Goal: Information Seeking & Learning: Learn about a topic

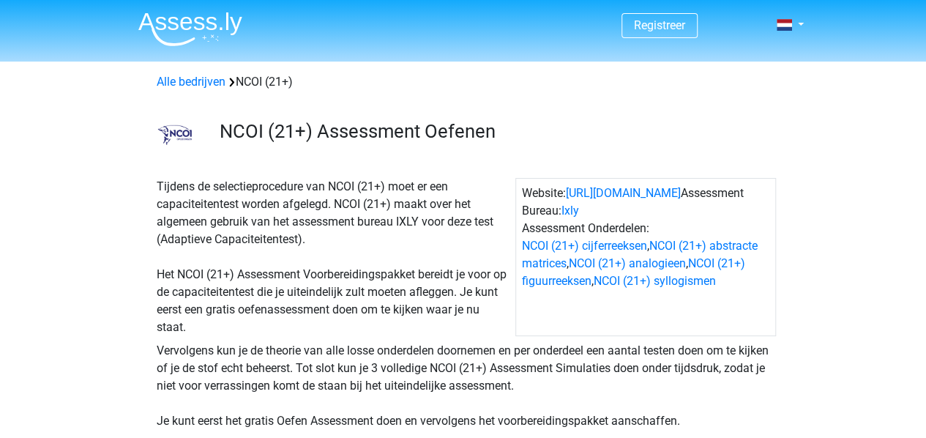
scroll to position [382, 0]
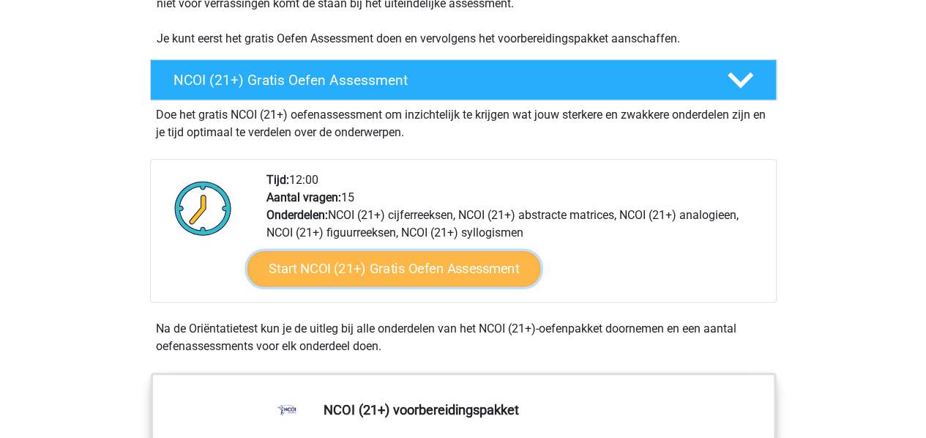
click at [490, 263] on link "Start NCOI (21+) Gratis Oefen Assessment" at bounding box center [393, 268] width 293 height 35
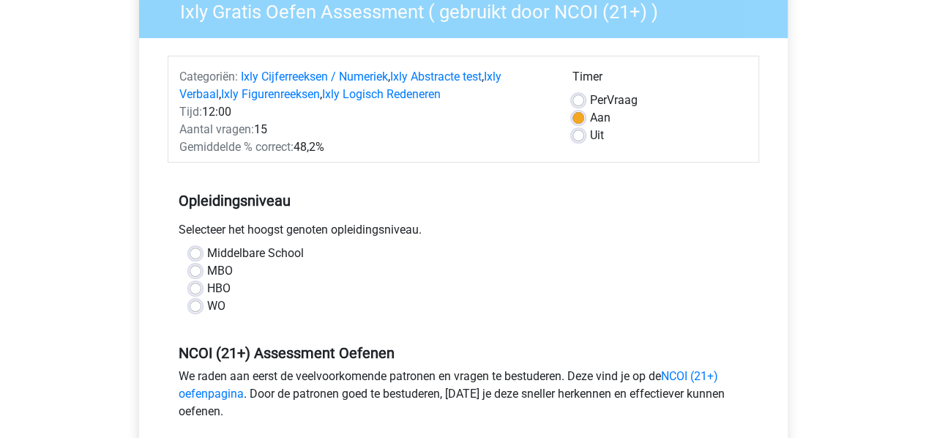
scroll to position [165, 0]
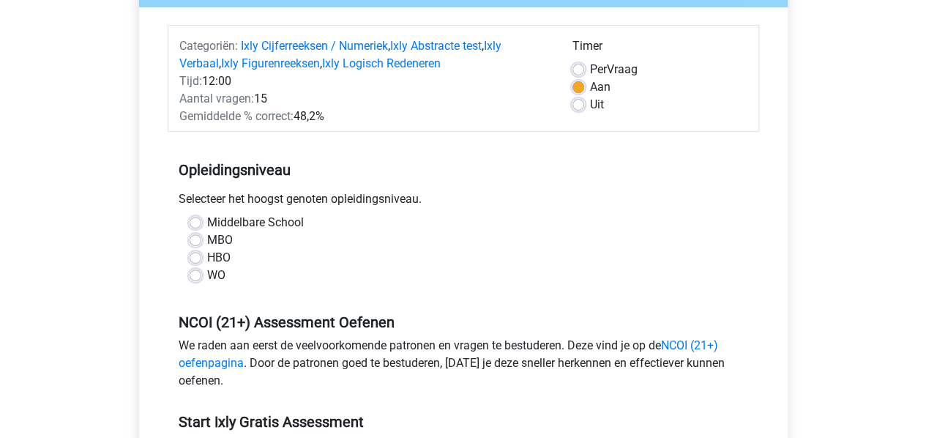
click at [207, 244] on label "MBO" at bounding box center [220, 240] width 26 height 18
click at [193, 244] on input "MBO" at bounding box center [196, 238] width 12 height 15
radio input "true"
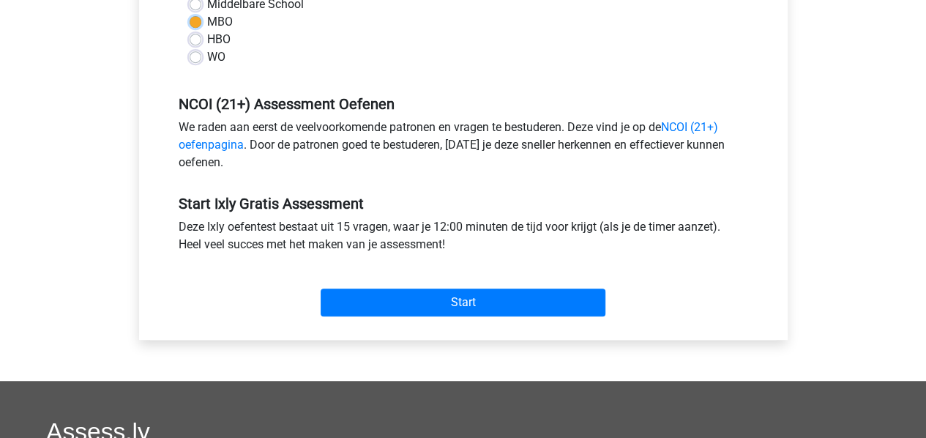
scroll to position [420, 0]
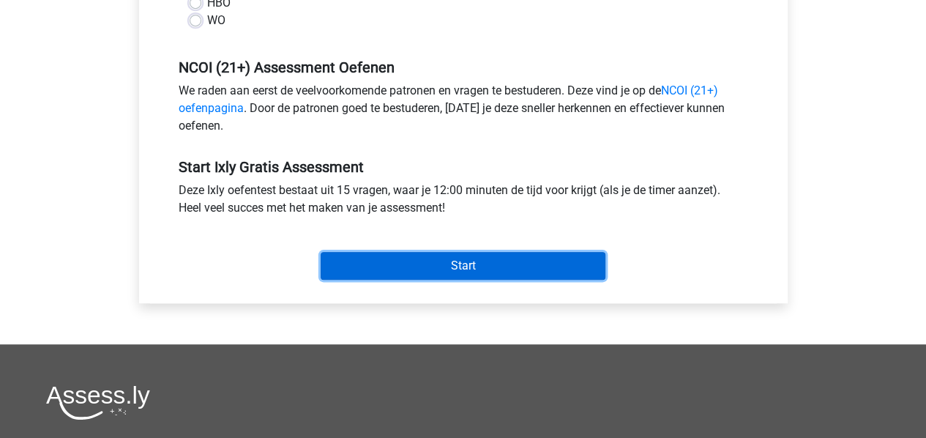
click at [501, 272] on input "Start" at bounding box center [463, 266] width 285 height 28
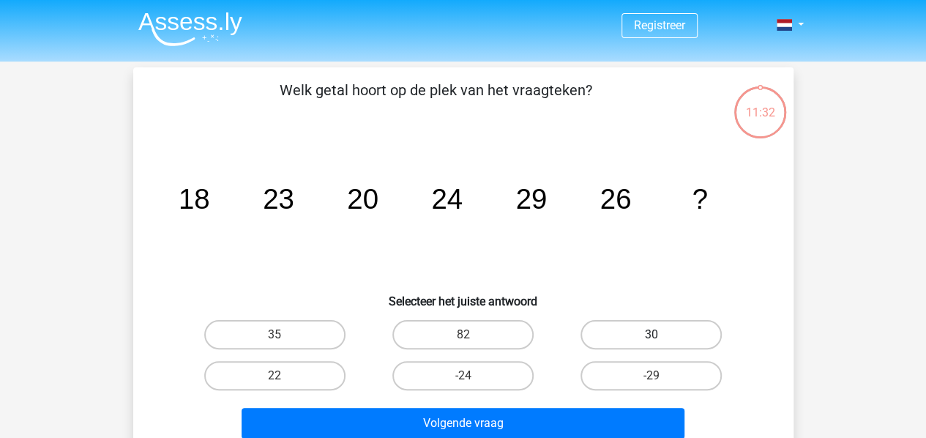
click at [631, 334] on label "30" at bounding box center [650, 334] width 141 height 29
click at [651, 334] on input "30" at bounding box center [656, 339] width 10 height 10
radio input "true"
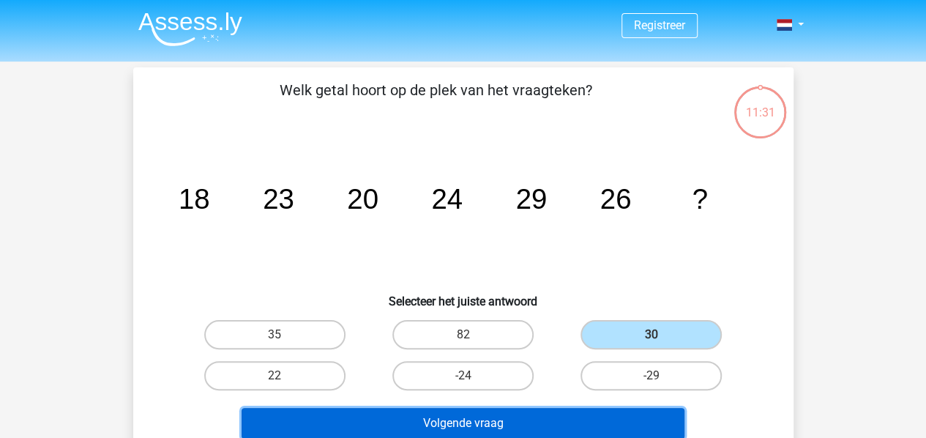
click at [549, 422] on button "Volgende vraag" at bounding box center [463, 423] width 443 height 31
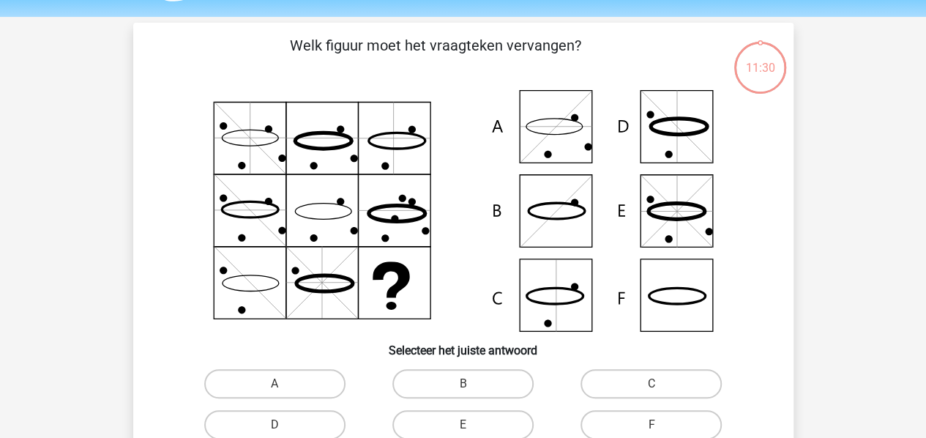
scroll to position [67, 0]
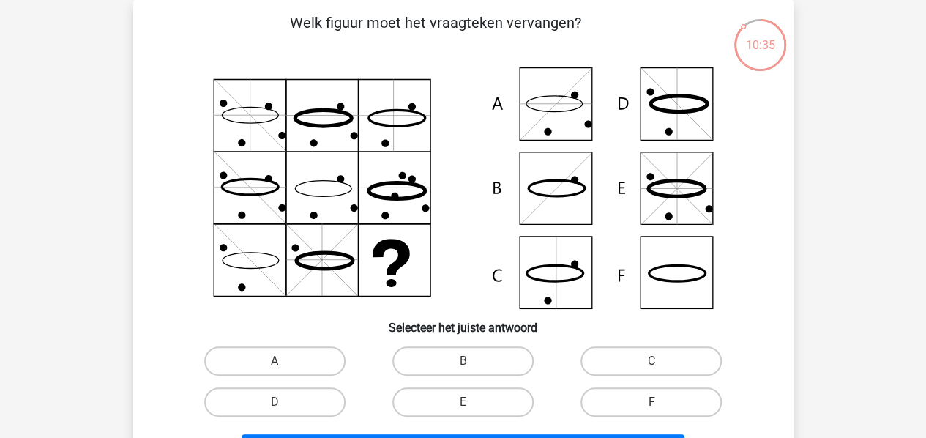
click at [0, 117] on div "Registreer" at bounding box center [463, 418] width 926 height 971
click at [676, 114] on icon at bounding box center [676, 104] width 0 height 72
click at [299, 407] on label "D" at bounding box center [274, 401] width 141 height 29
click at [284, 407] on input "D" at bounding box center [279, 407] width 10 height 10
radio input "true"
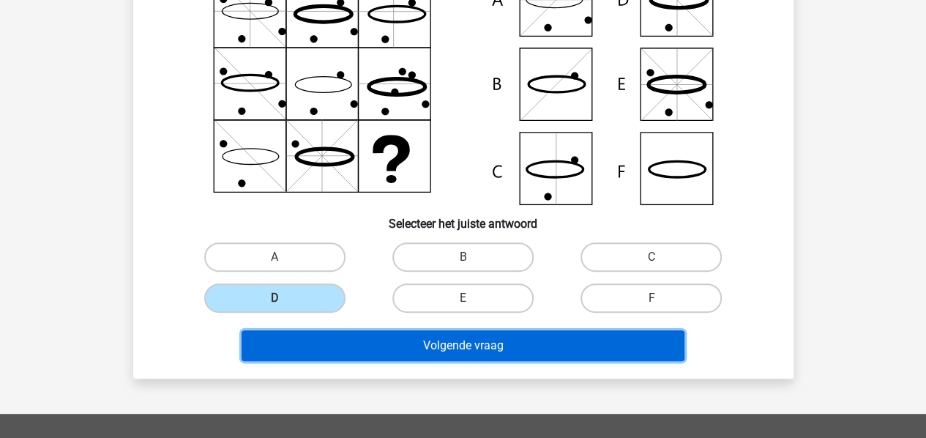
click at [609, 340] on button "Volgende vraag" at bounding box center [463, 345] width 443 height 31
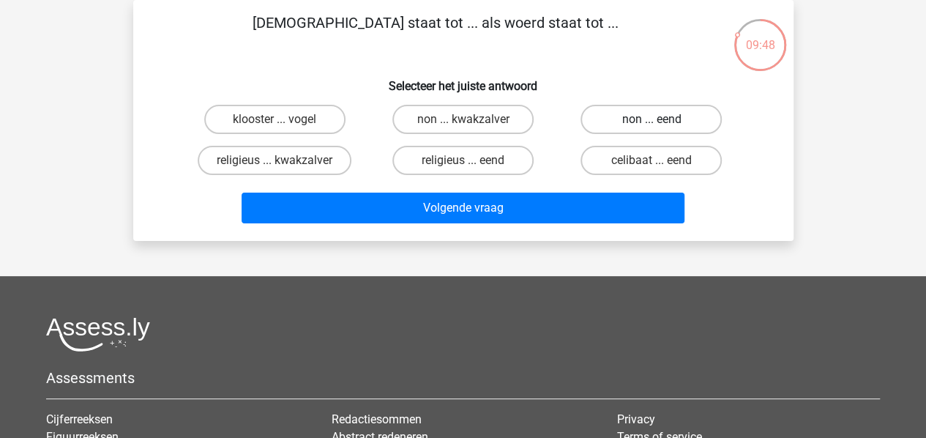
click at [643, 105] on label "non ... eend" at bounding box center [650, 119] width 141 height 29
click at [651, 119] on input "non ... eend" at bounding box center [656, 124] width 10 height 10
radio input "true"
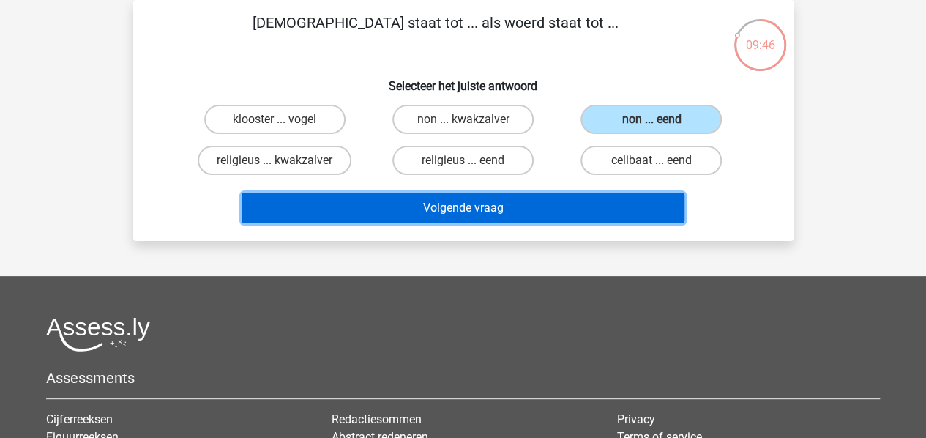
click at [651, 214] on button "Volgende vraag" at bounding box center [463, 208] width 443 height 31
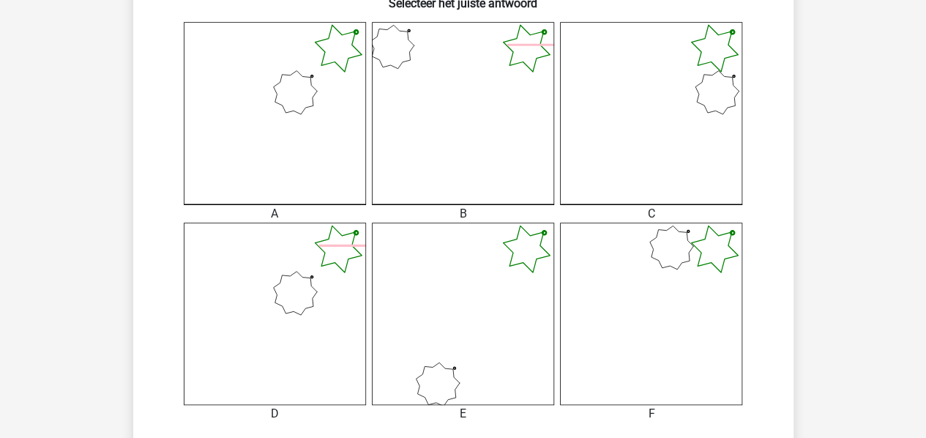
scroll to position [397, 0]
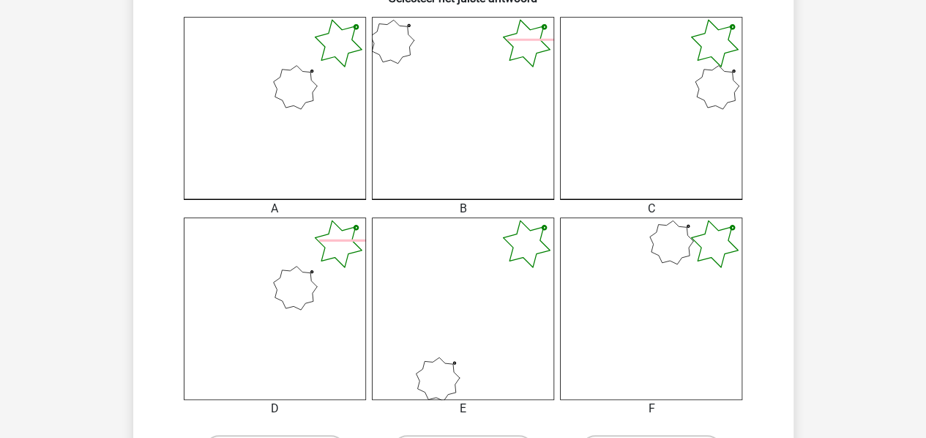
drag, startPoint x: 904, startPoint y: 208, endPoint x: 920, endPoint y: 221, distance: 20.8
click at [920, 221] on div "Registreer" at bounding box center [463, 297] width 926 height 1389
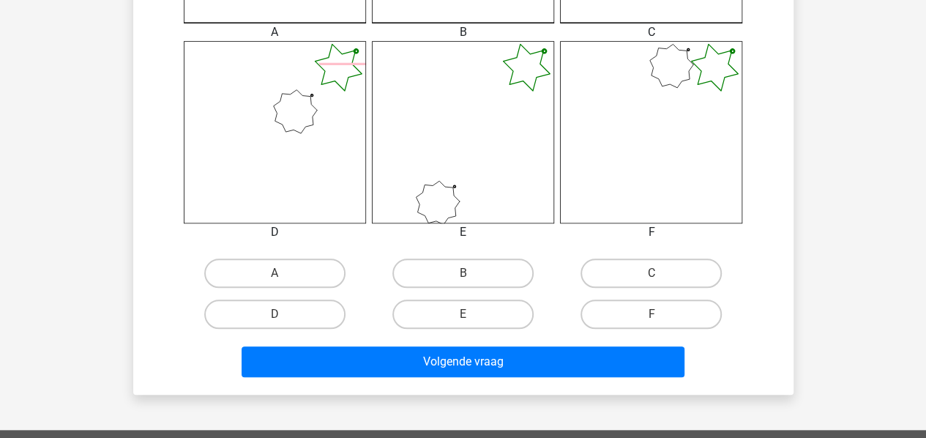
scroll to position [603, 0]
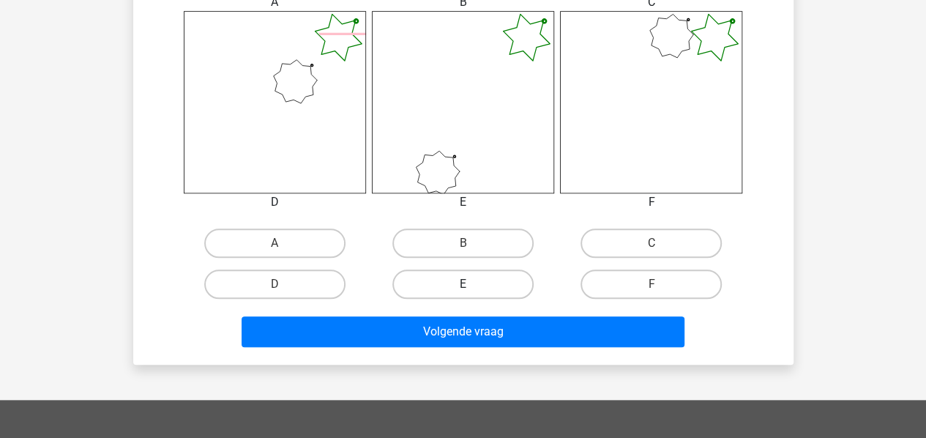
click at [442, 291] on label "E" at bounding box center [462, 283] width 141 height 29
click at [463, 291] on input "E" at bounding box center [468, 289] width 10 height 10
radio input "true"
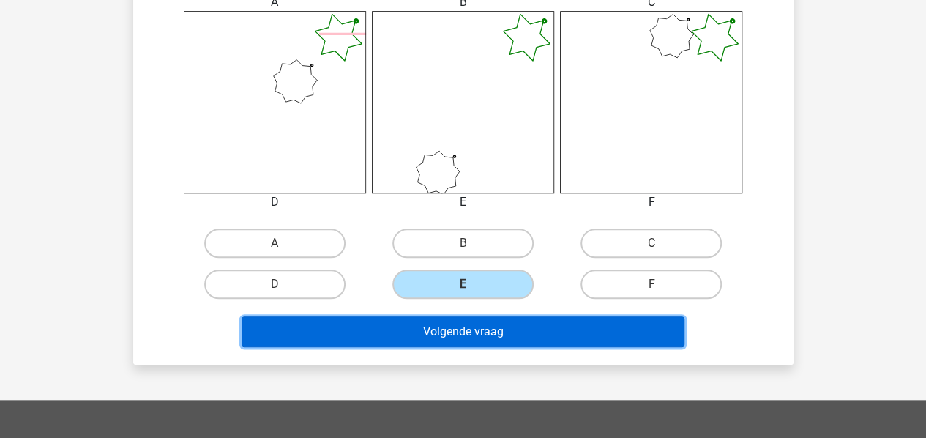
click at [465, 337] on button "Volgende vraag" at bounding box center [463, 331] width 443 height 31
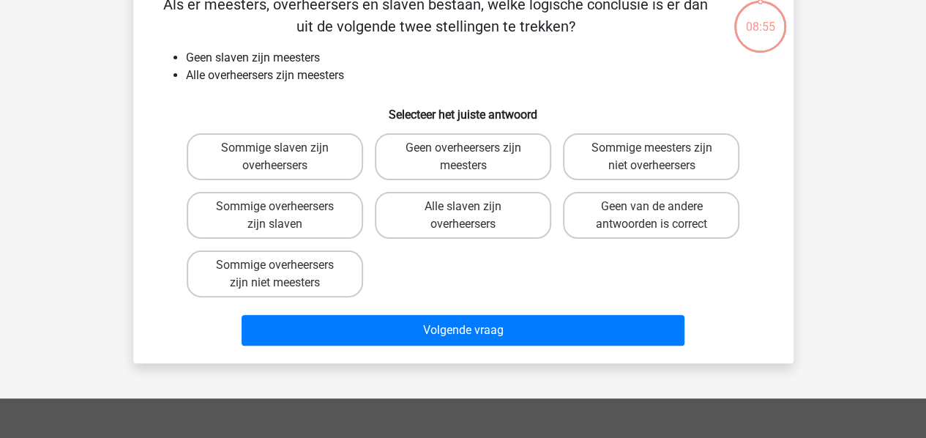
scroll to position [67, 0]
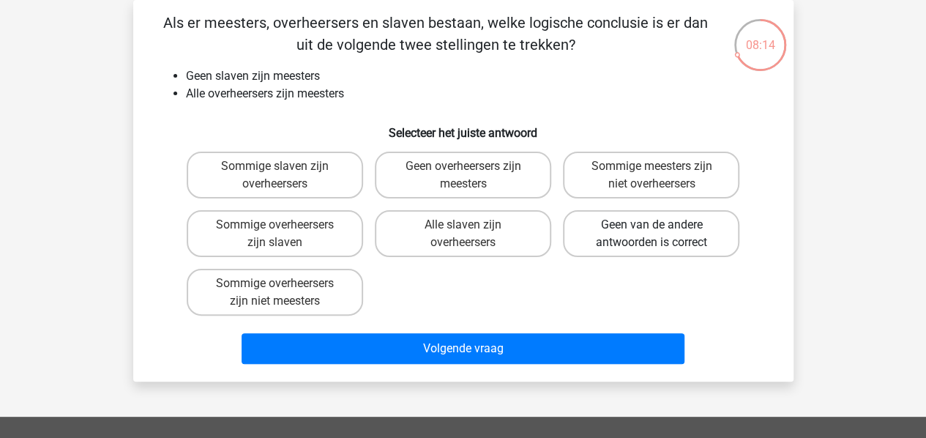
click at [602, 231] on label "Geen van de andere antwoorden is correct" at bounding box center [651, 233] width 176 height 47
click at [651, 231] on input "Geen van de andere antwoorden is correct" at bounding box center [656, 230] width 10 height 10
radio input "true"
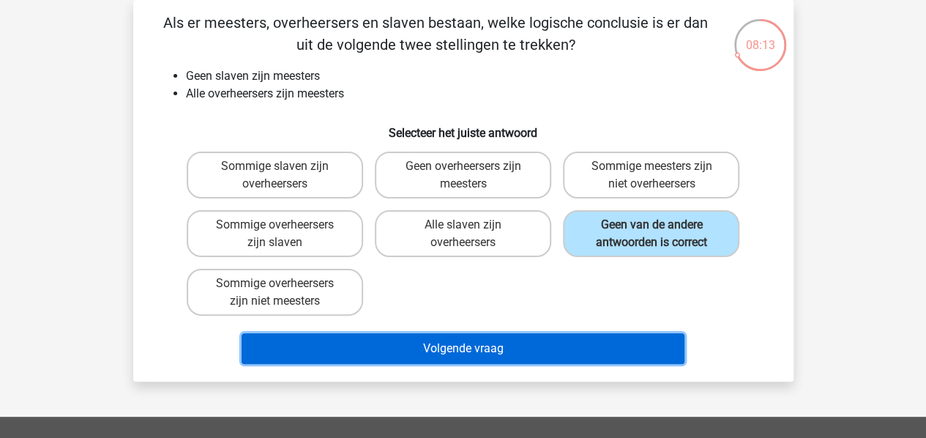
click at [587, 336] on button "Volgende vraag" at bounding box center [463, 348] width 443 height 31
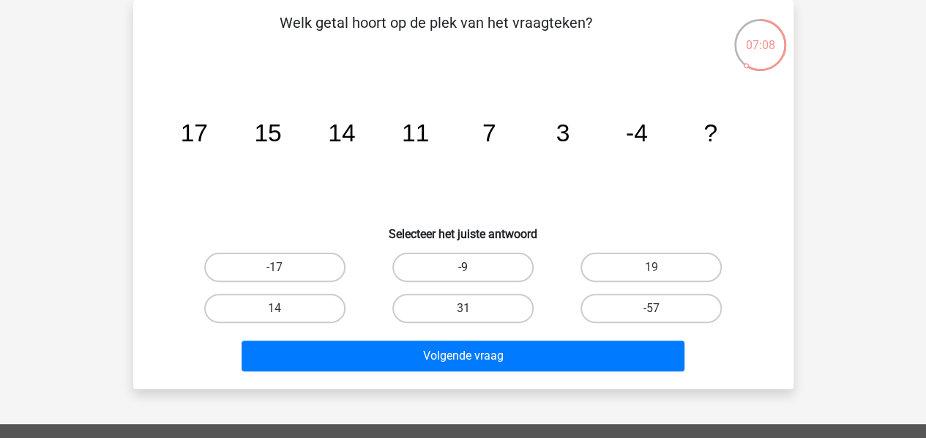
click at [465, 263] on label "-9" at bounding box center [462, 267] width 141 height 29
click at [465, 267] on input "-9" at bounding box center [468, 272] width 10 height 10
radio input "true"
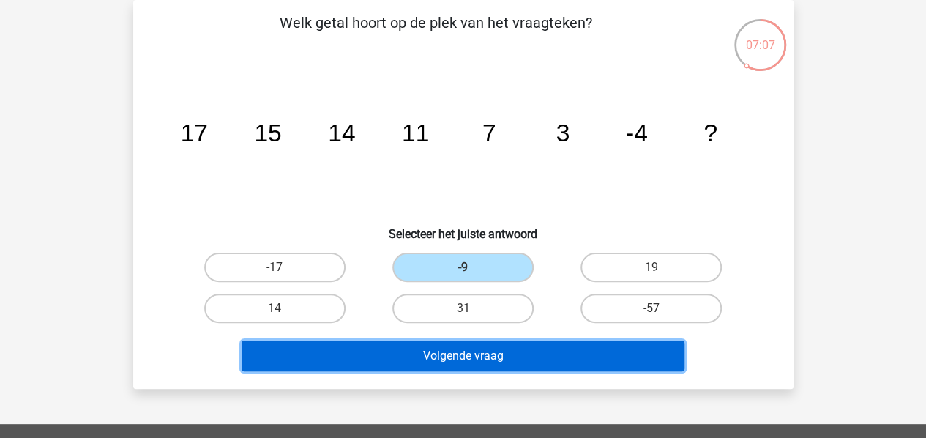
click at [473, 363] on button "Volgende vraag" at bounding box center [463, 355] width 443 height 31
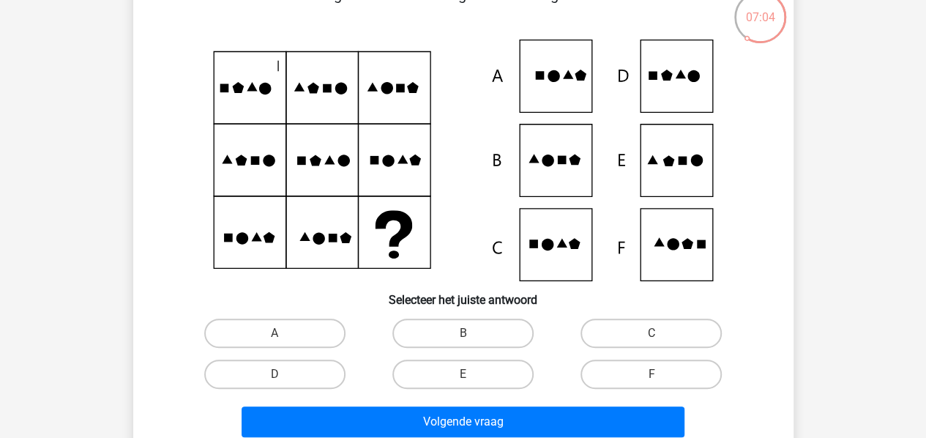
scroll to position [97, 0]
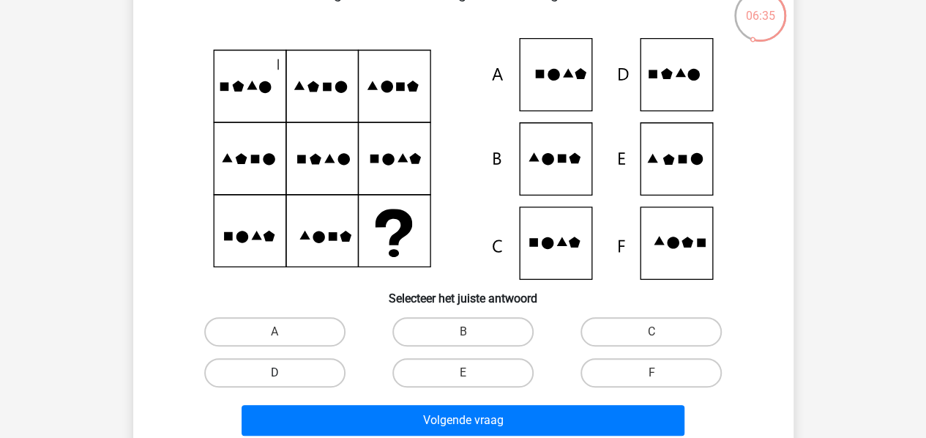
click at [304, 369] on label "D" at bounding box center [274, 372] width 141 height 29
click at [284, 373] on input "D" at bounding box center [279, 378] width 10 height 10
radio input "true"
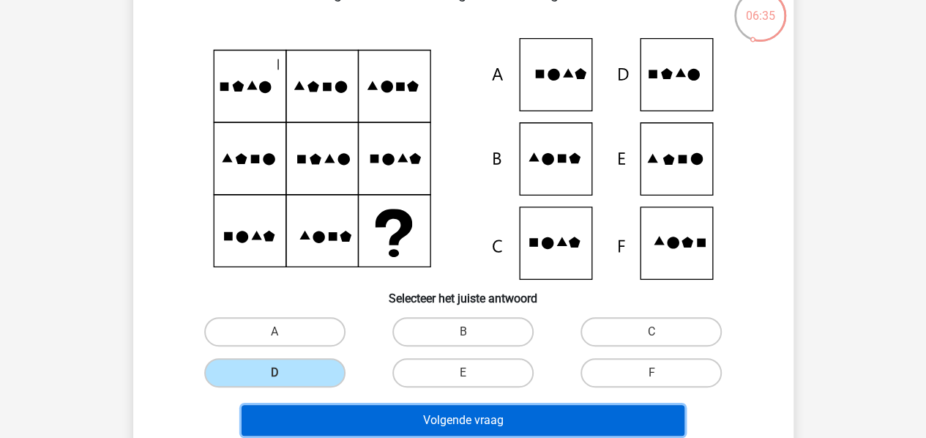
click at [346, 420] on button "Volgende vraag" at bounding box center [463, 420] width 443 height 31
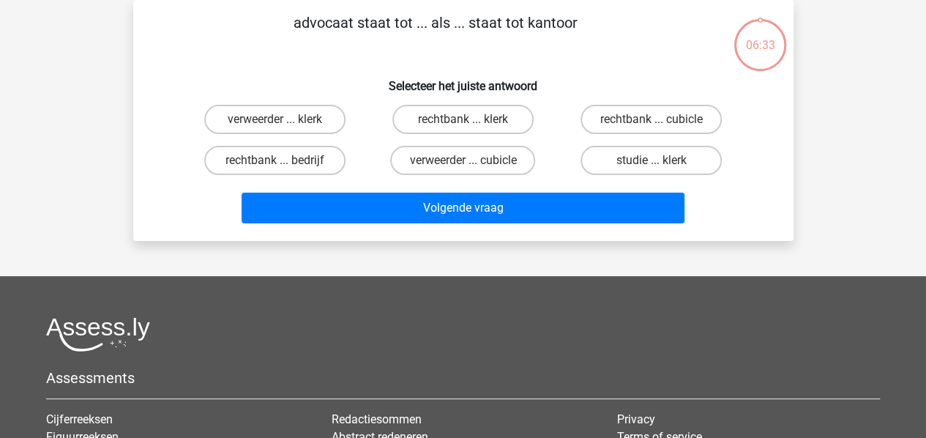
scroll to position [67, 0]
click at [322, 167] on label "rechtbank ... bedrijf" at bounding box center [274, 160] width 141 height 29
click at [284, 167] on input "rechtbank ... bedrijf" at bounding box center [279, 165] width 10 height 10
radio input "true"
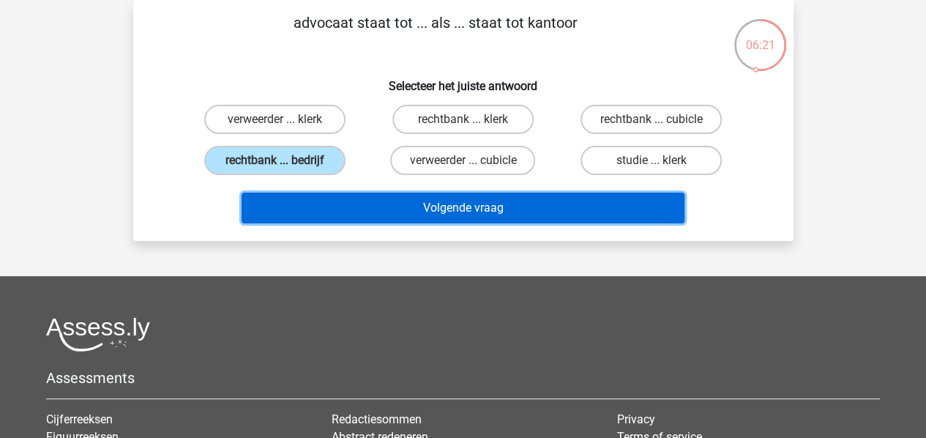
click at [404, 205] on button "Volgende vraag" at bounding box center [463, 208] width 443 height 31
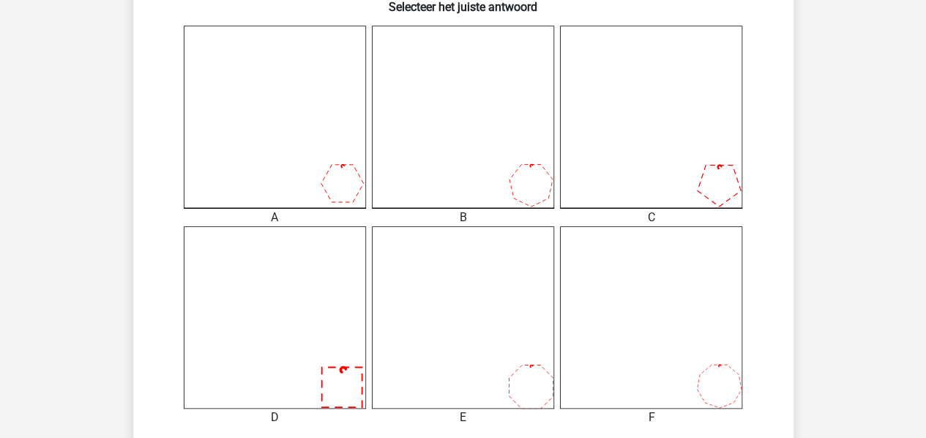
scroll to position [386, 0]
click at [319, 310] on icon at bounding box center [275, 319] width 182 height 182
drag, startPoint x: 919, startPoint y: 176, endPoint x: 936, endPoint y: 244, distance: 70.3
click at [925, 244] on html "Registreer" at bounding box center [463, 308] width 926 height 1389
drag, startPoint x: 936, startPoint y: 244, endPoint x: 888, endPoint y: 307, distance: 79.3
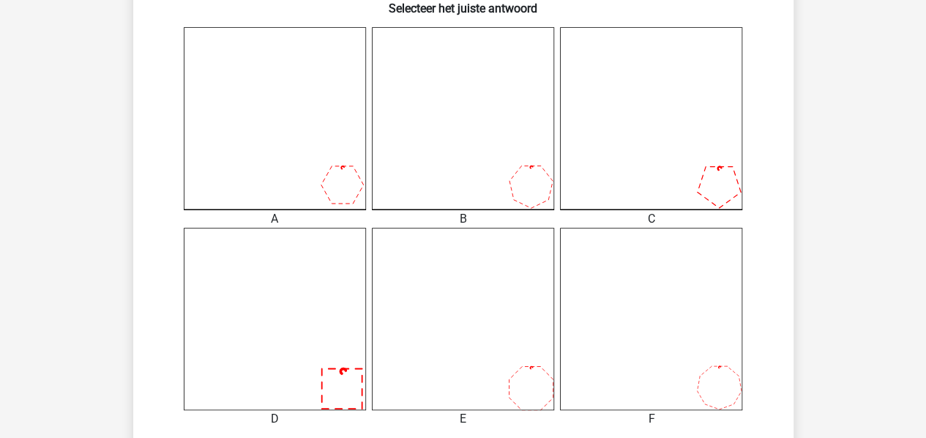
click at [888, 307] on div "Registreer" at bounding box center [463, 308] width 926 height 1389
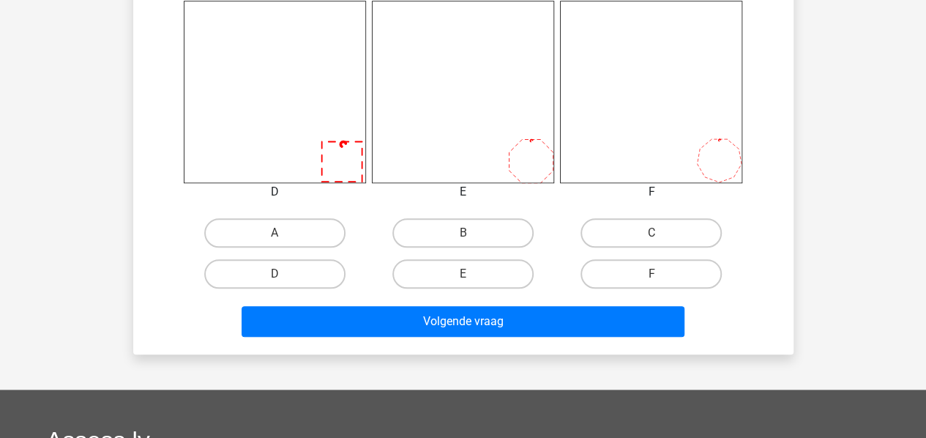
scroll to position [615, 0]
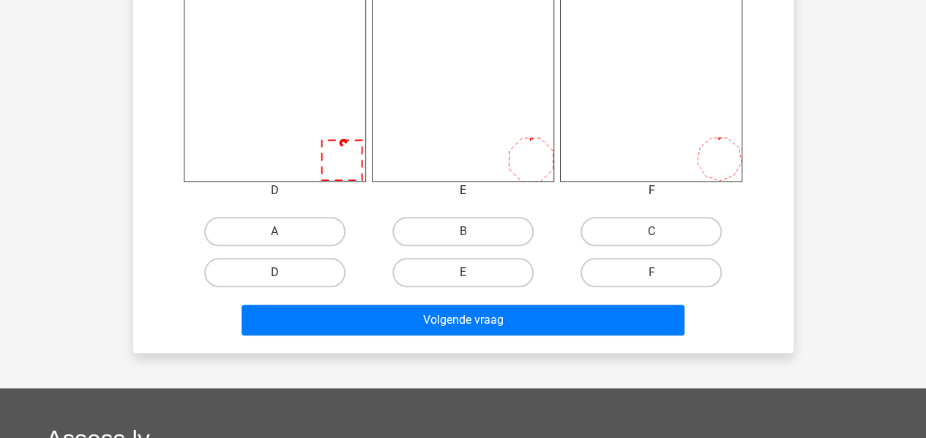
click at [250, 262] on label "D" at bounding box center [274, 272] width 141 height 29
click at [274, 272] on input "D" at bounding box center [279, 277] width 10 height 10
radio input "true"
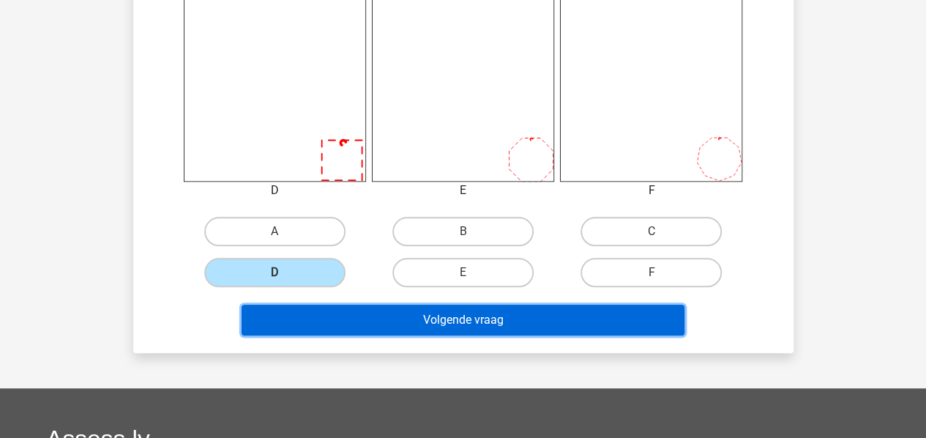
click at [315, 315] on button "Volgende vraag" at bounding box center [463, 319] width 443 height 31
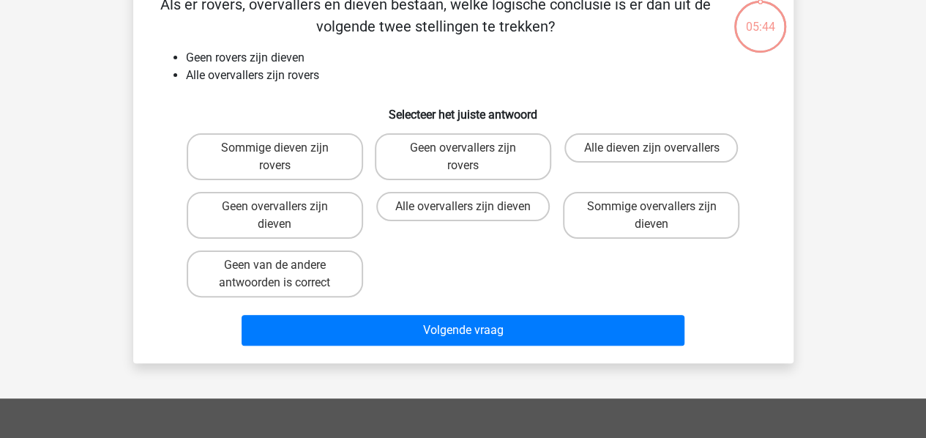
scroll to position [67, 0]
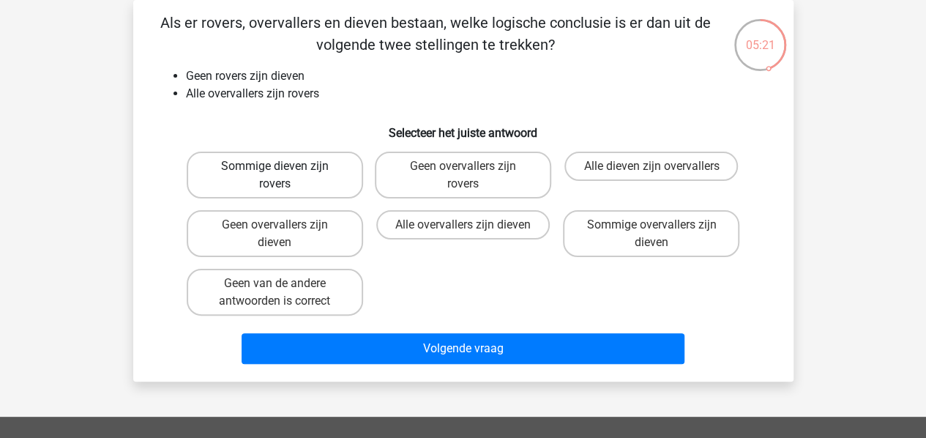
click at [319, 182] on label "Sommige dieven zijn rovers" at bounding box center [275, 175] width 176 height 47
click at [284, 176] on input "Sommige dieven zijn rovers" at bounding box center [279, 171] width 10 height 10
radio input "true"
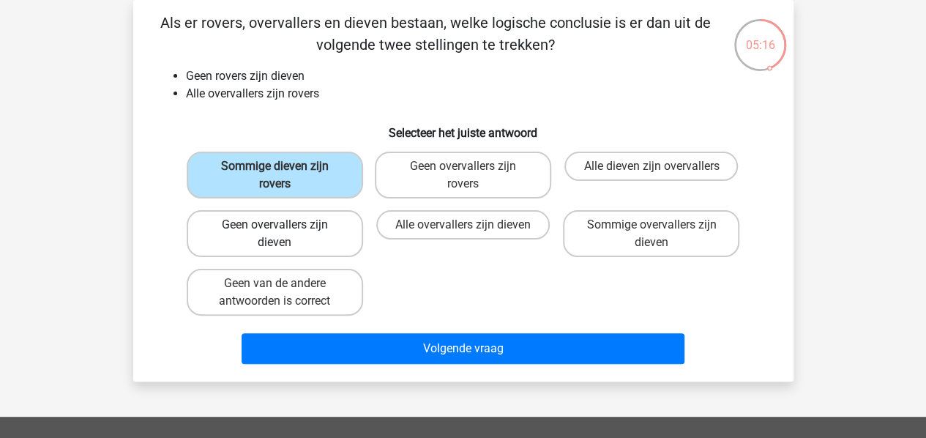
click at [320, 245] on label "Geen overvallers zijn dieven" at bounding box center [275, 233] width 176 height 47
click at [284, 234] on input "Geen overvallers zijn dieven" at bounding box center [279, 230] width 10 height 10
radio input "true"
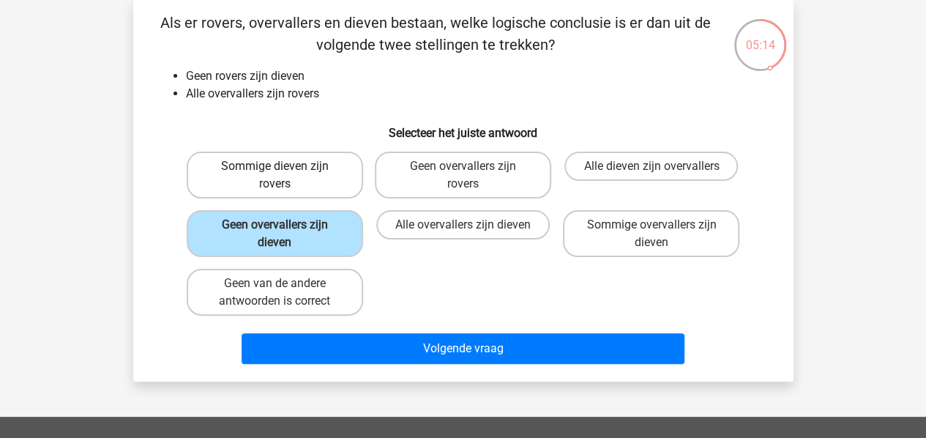
click at [310, 172] on label "Sommige dieven zijn rovers" at bounding box center [275, 175] width 176 height 47
click at [284, 172] on input "Sommige dieven zijn rovers" at bounding box center [279, 171] width 10 height 10
radio input "true"
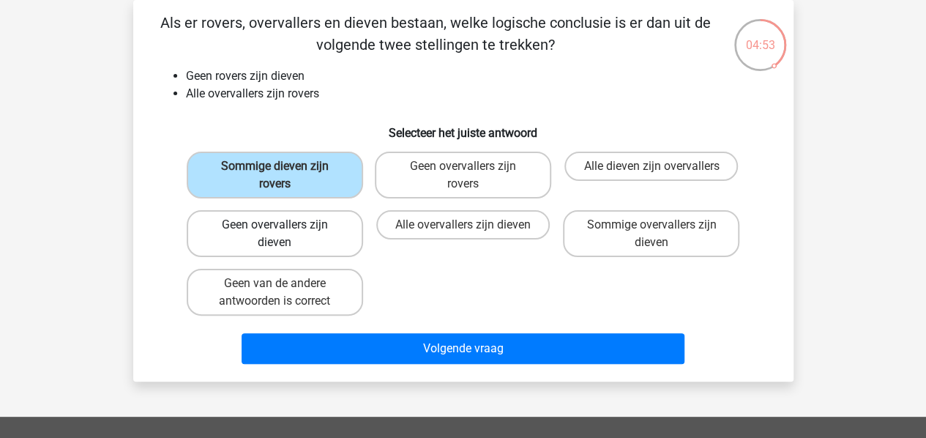
click at [312, 255] on label "Geen overvallers zijn dieven" at bounding box center [275, 233] width 176 height 47
click at [284, 234] on input "Geen overvallers zijn dieven" at bounding box center [279, 230] width 10 height 10
radio input "true"
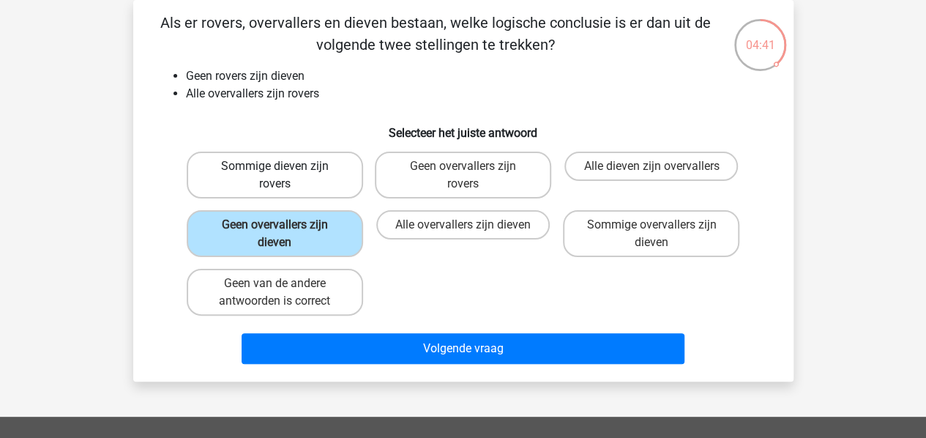
click at [310, 174] on label "Sommige dieven zijn rovers" at bounding box center [275, 175] width 176 height 47
click at [284, 174] on input "Sommige dieven zijn rovers" at bounding box center [279, 171] width 10 height 10
radio input "true"
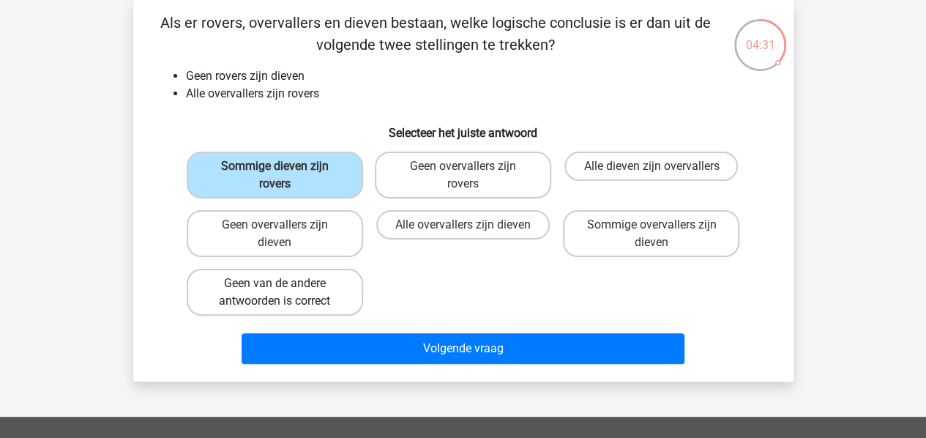
click at [316, 300] on label "Geen van de andere antwoorden is correct" at bounding box center [275, 292] width 176 height 47
click at [284, 293] on input "Geen van de andere antwoorden is correct" at bounding box center [279, 288] width 10 height 10
radio input "true"
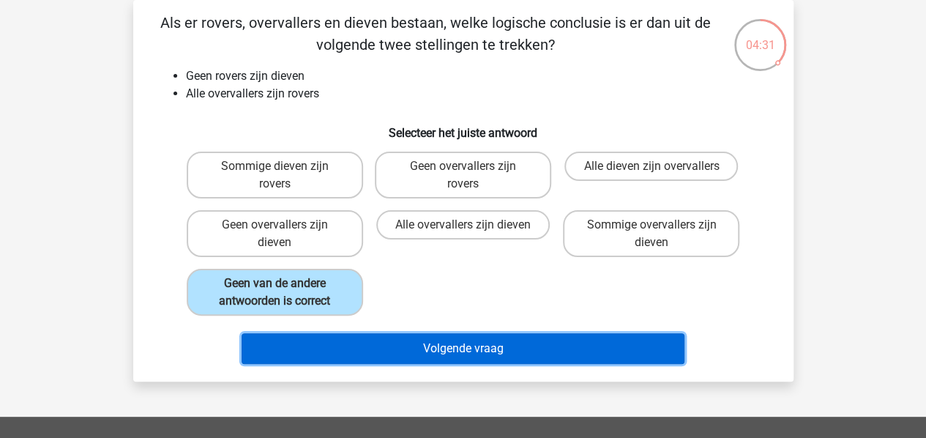
click at [345, 337] on button "Volgende vraag" at bounding box center [463, 348] width 443 height 31
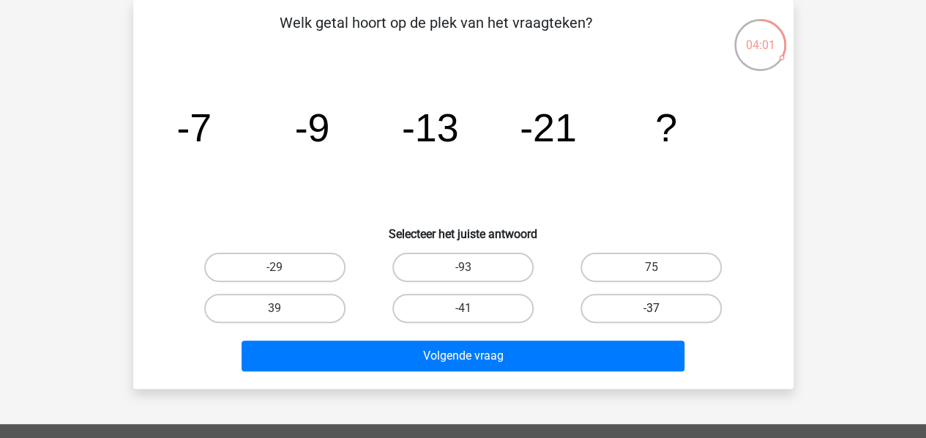
click at [647, 310] on label "-37" at bounding box center [650, 308] width 141 height 29
click at [651, 310] on input "-37" at bounding box center [656, 313] width 10 height 10
radio input "true"
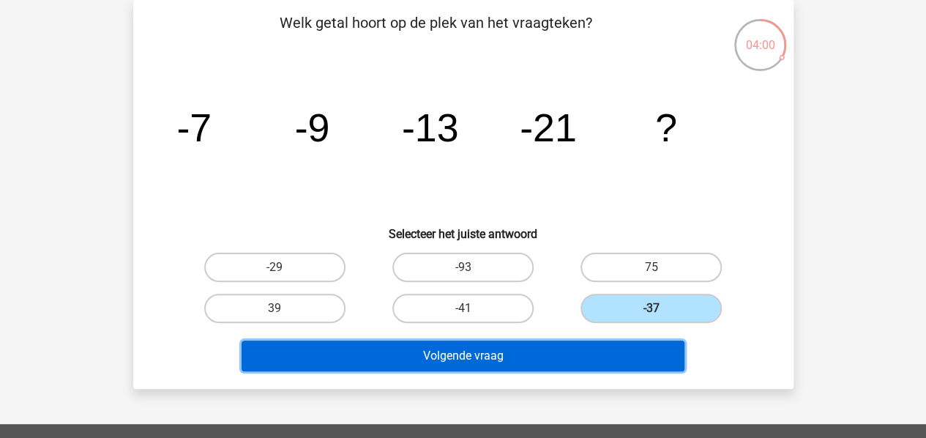
click at [572, 356] on button "Volgende vraag" at bounding box center [463, 355] width 443 height 31
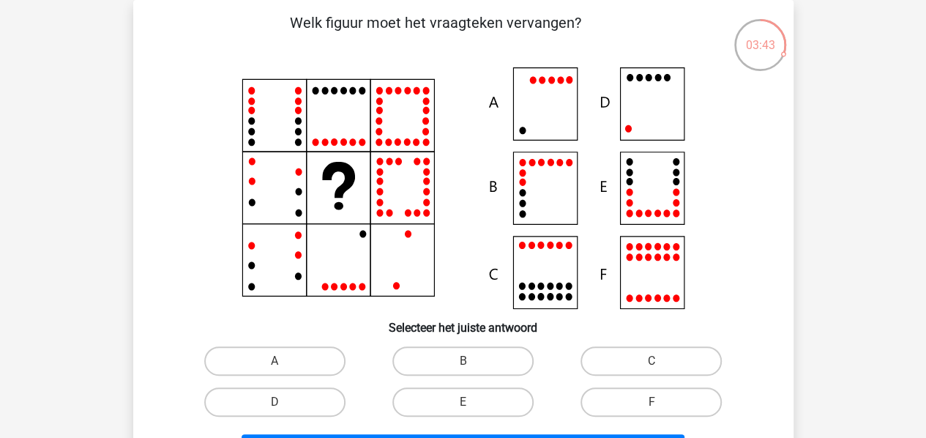
click at [654, 102] on icon at bounding box center [463, 188] width 590 height 242
click at [329, 392] on label "D" at bounding box center [274, 401] width 141 height 29
click at [284, 402] on input "D" at bounding box center [279, 407] width 10 height 10
radio input "true"
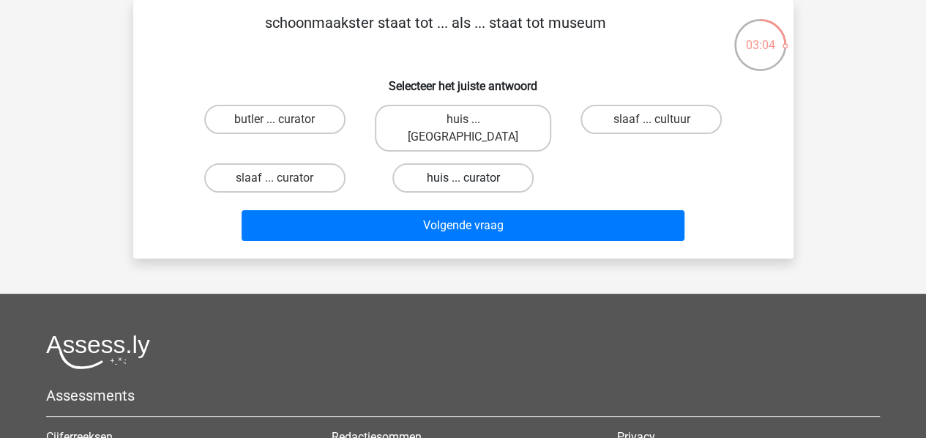
click at [499, 163] on label "huis ... curator" at bounding box center [462, 177] width 141 height 29
click at [472, 178] on input "huis ... curator" at bounding box center [468, 183] width 10 height 10
radio input "true"
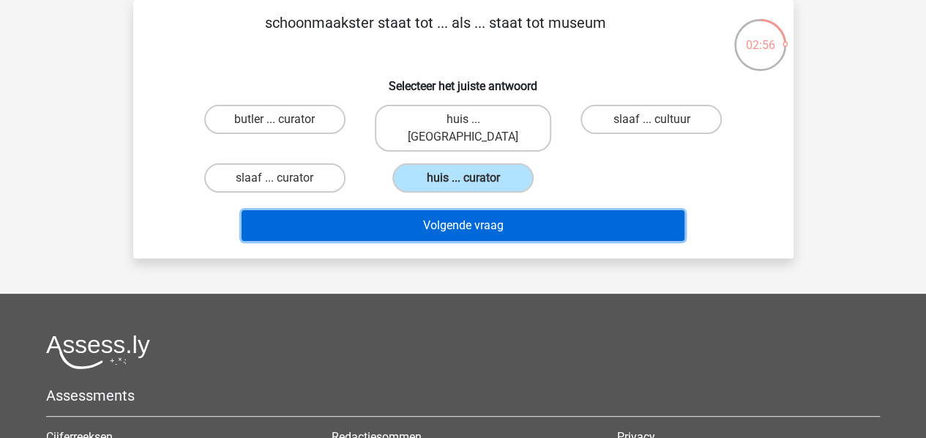
click at [589, 211] on button "Volgende vraag" at bounding box center [463, 225] width 443 height 31
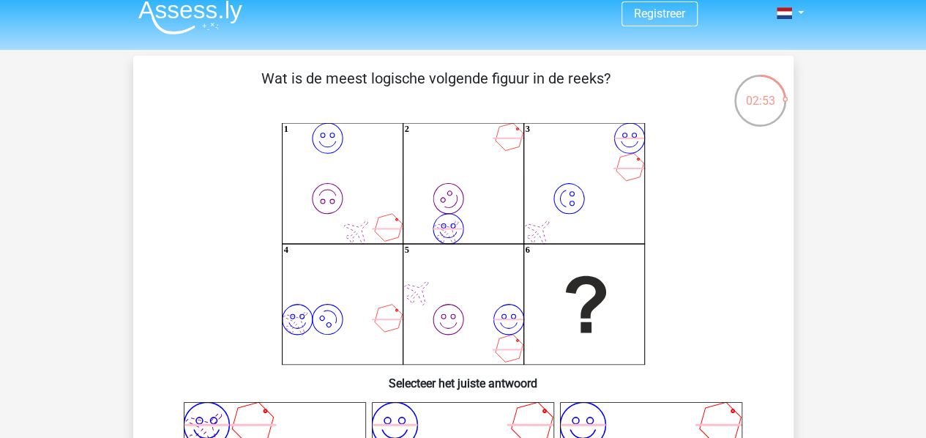
scroll to position [0, 0]
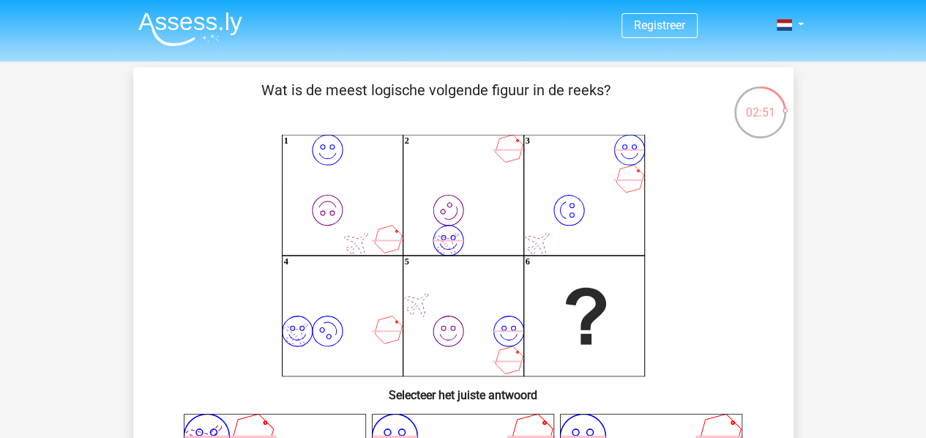
drag, startPoint x: 936, startPoint y: 54, endPoint x: 805, endPoint y: 384, distance: 354.5
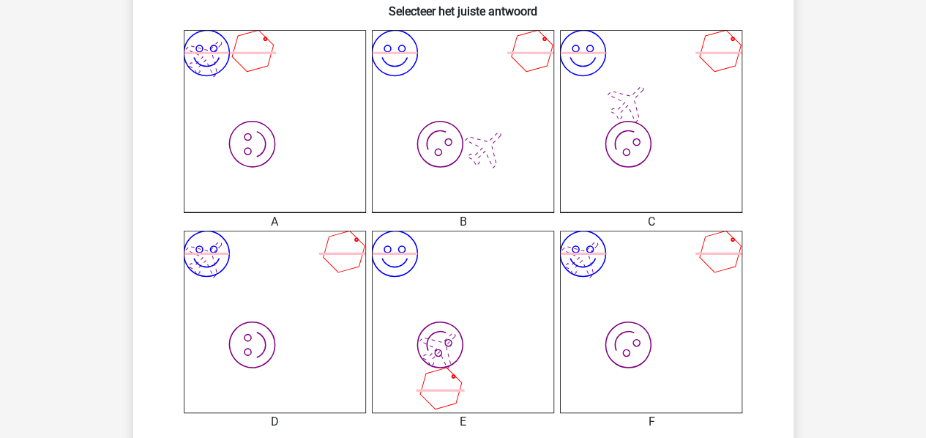
scroll to position [388, 0]
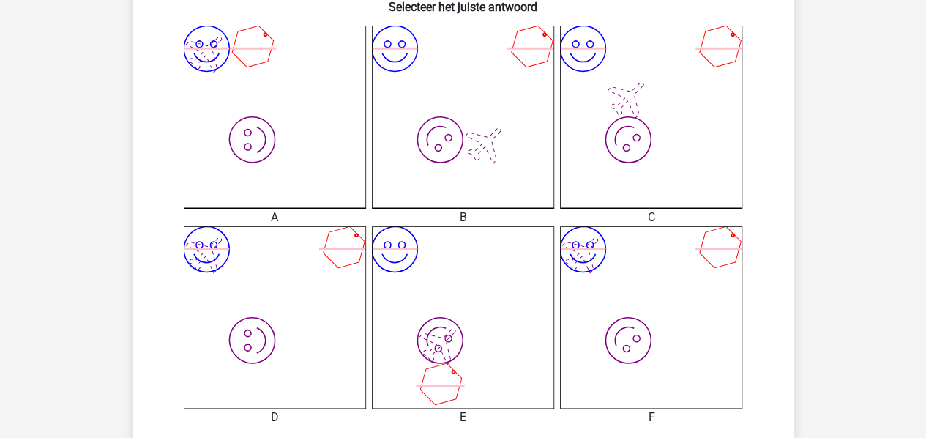
click at [876, 283] on div "Registreer" at bounding box center [463, 306] width 926 height 1389
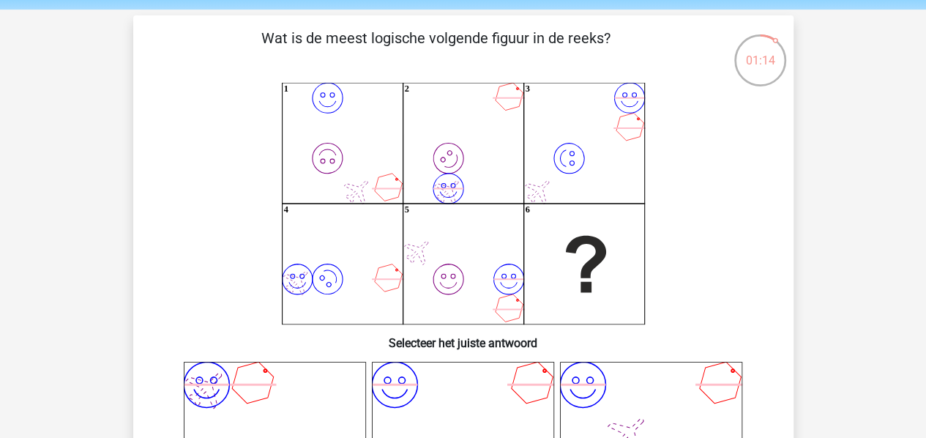
scroll to position [22, 0]
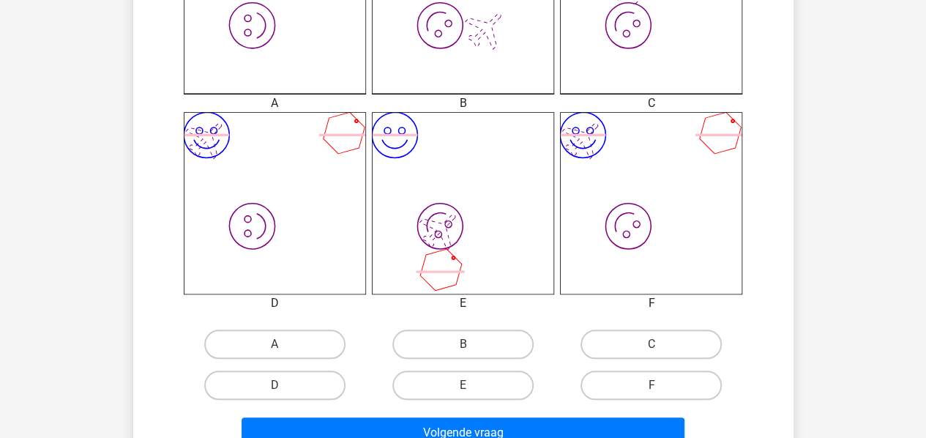
scroll to position [503, 0]
click at [687, 385] on label "F" at bounding box center [650, 384] width 141 height 29
click at [661, 385] on input "F" at bounding box center [656, 389] width 10 height 10
radio input "true"
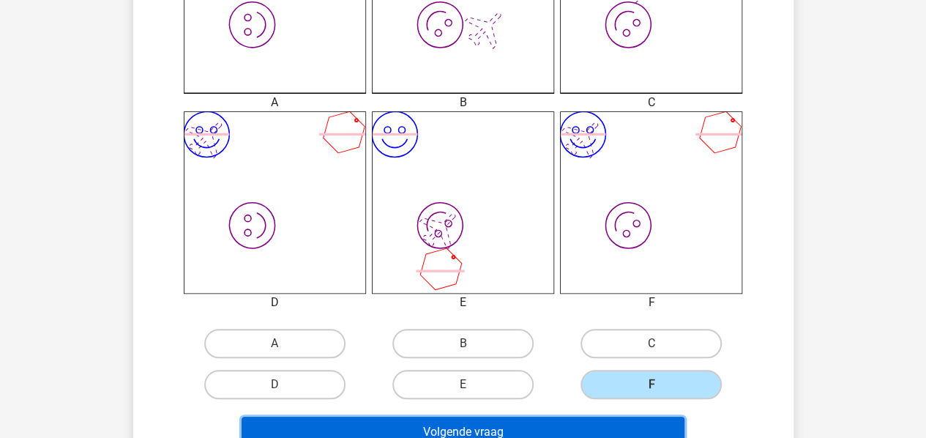
click at [640, 430] on button "Volgende vraag" at bounding box center [463, 431] width 443 height 31
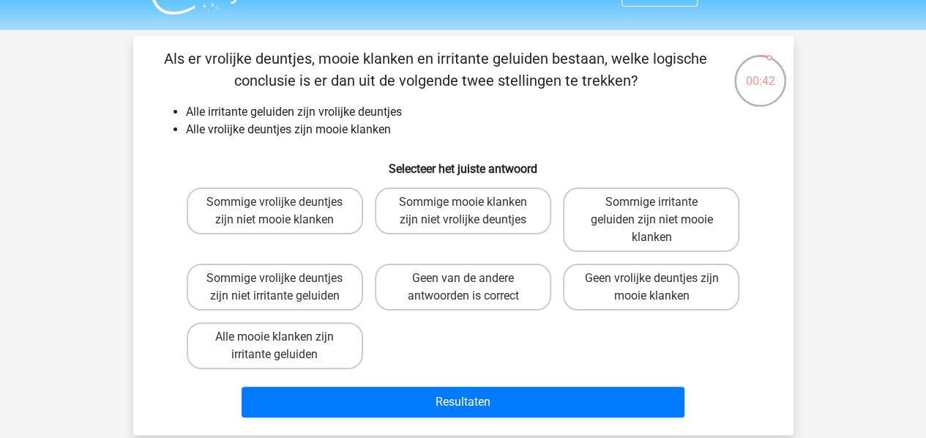
scroll to position [0, 0]
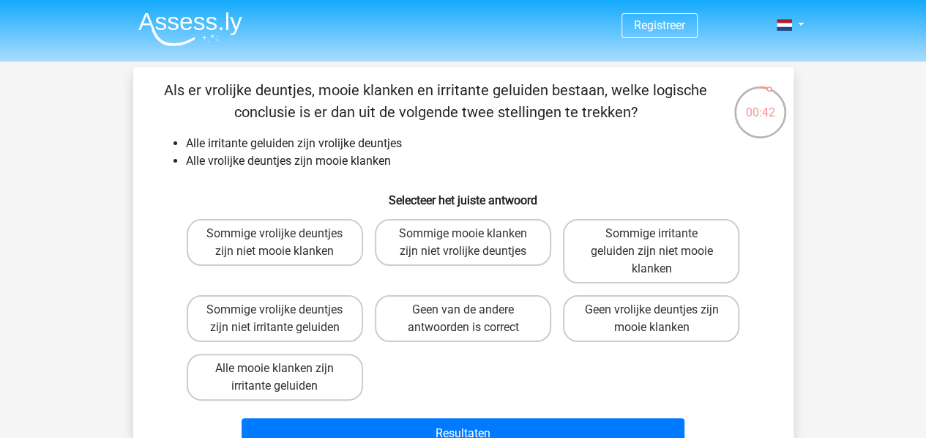
click at [826, 287] on div "Registreer" at bounding box center [463, 444] width 926 height 888
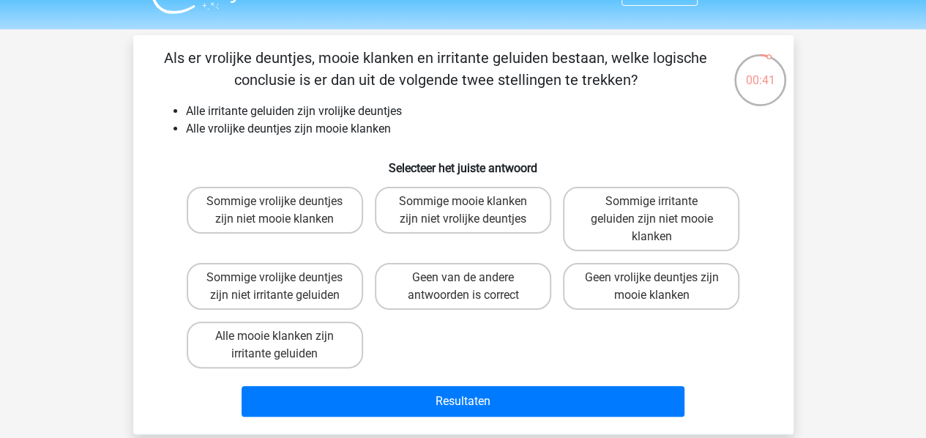
scroll to position [38, 0]
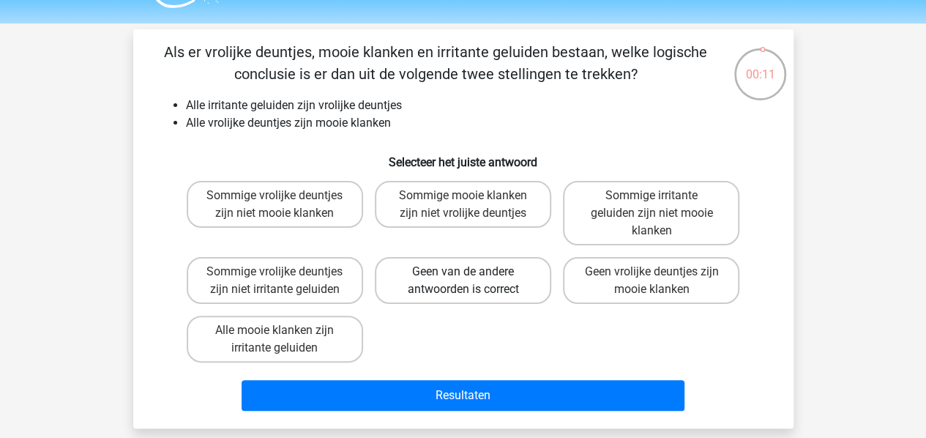
click at [468, 283] on label "Geen van de andere antwoorden is correct" at bounding box center [463, 280] width 176 height 47
click at [468, 281] on input "Geen van de andere antwoorden is correct" at bounding box center [468, 277] width 10 height 10
radio input "true"
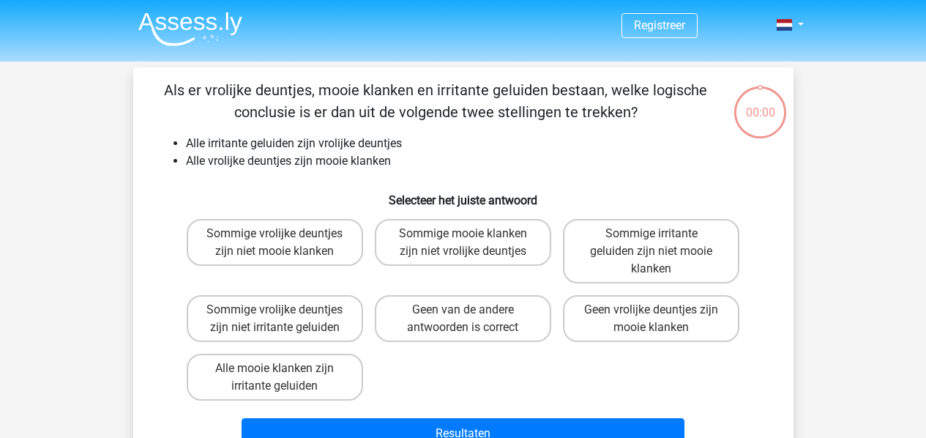
scroll to position [38, 0]
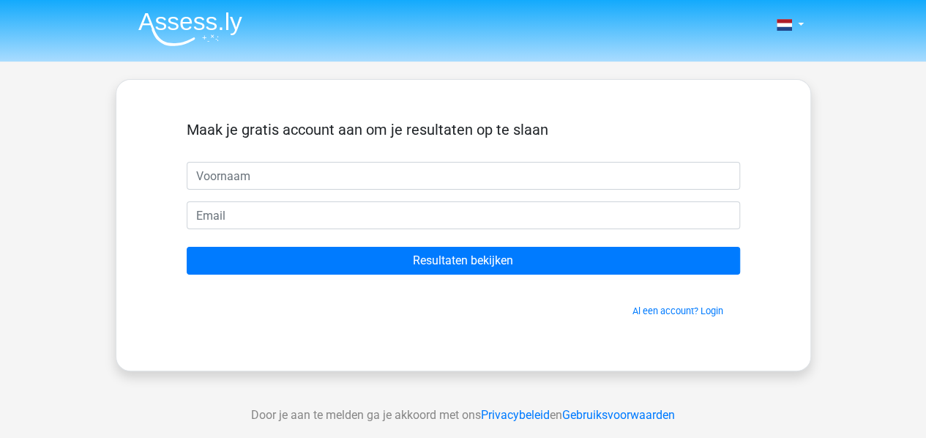
click at [493, 179] on input "text" at bounding box center [463, 176] width 553 height 28
type input "Evelien"
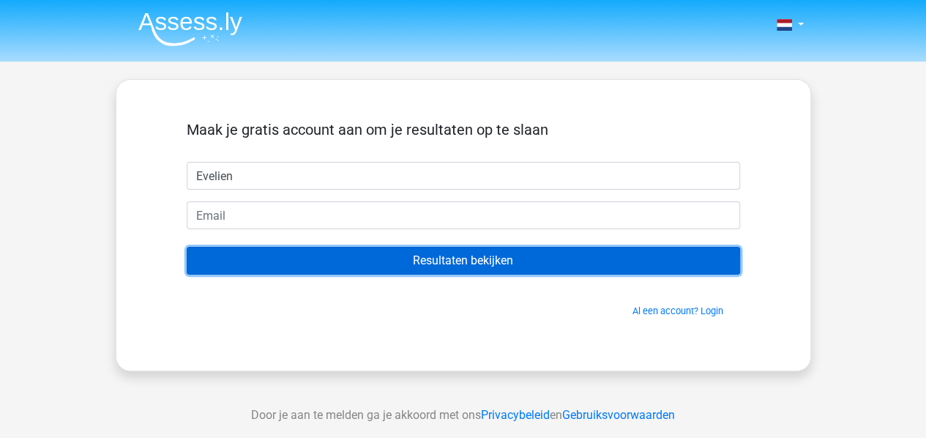
click at [389, 255] on input "Resultaten bekijken" at bounding box center [463, 261] width 553 height 28
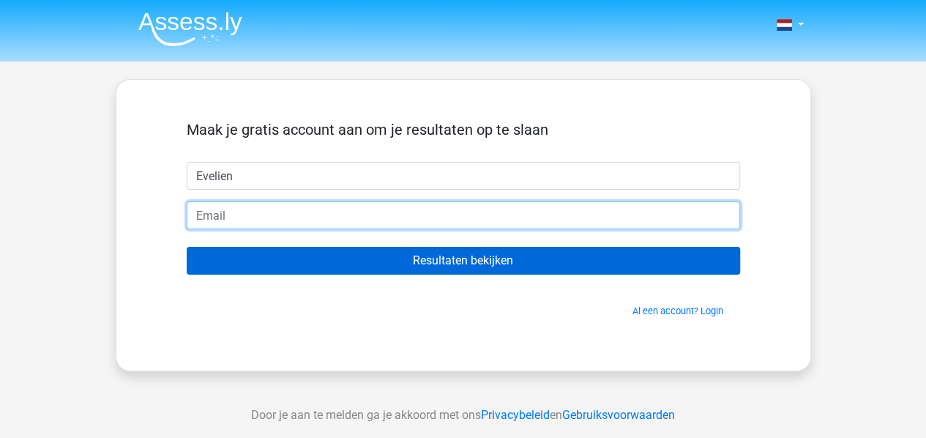
type input "[EMAIL_ADDRESS][DOMAIN_NAME]"
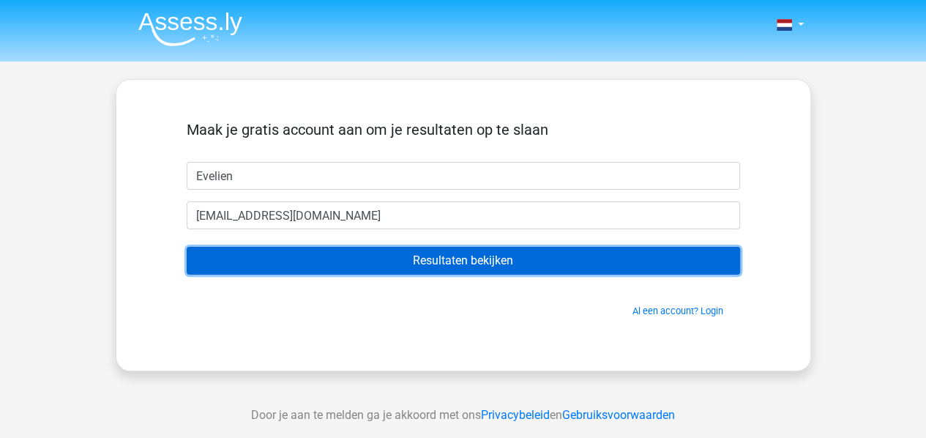
click at [375, 261] on input "Resultaten bekijken" at bounding box center [463, 261] width 553 height 28
click at [460, 268] on input "Resultaten bekijken" at bounding box center [463, 261] width 553 height 28
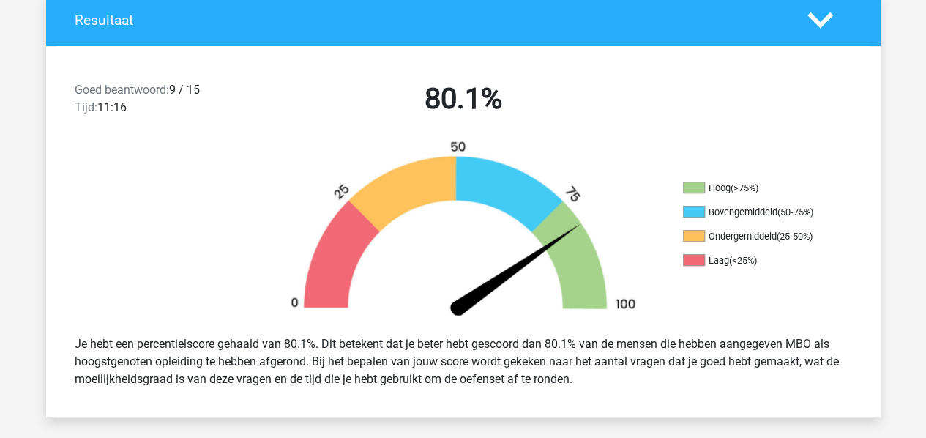
scroll to position [336, 0]
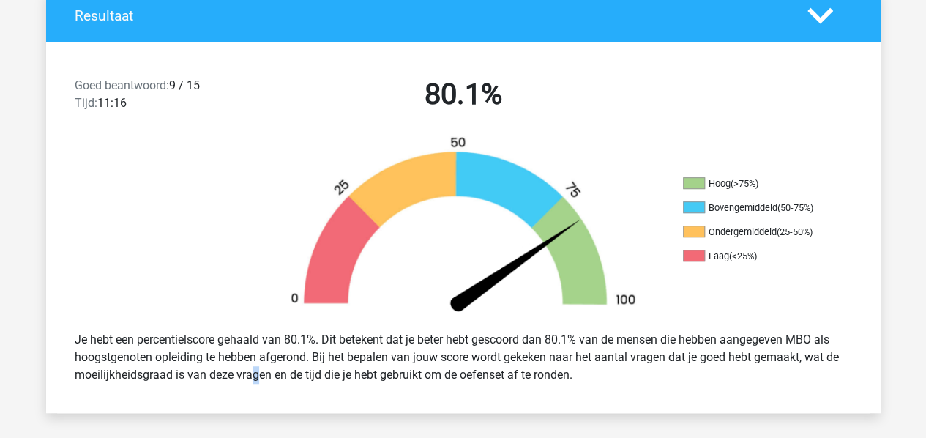
drag, startPoint x: 0, startPoint y: 0, endPoint x: 208, endPoint y: 384, distance: 436.2
click at [208, 384] on div "Je hebt een percentielscore gehaald van 80.1%. Dit betekent dat je beter hebt g…" at bounding box center [463, 357] width 799 height 64
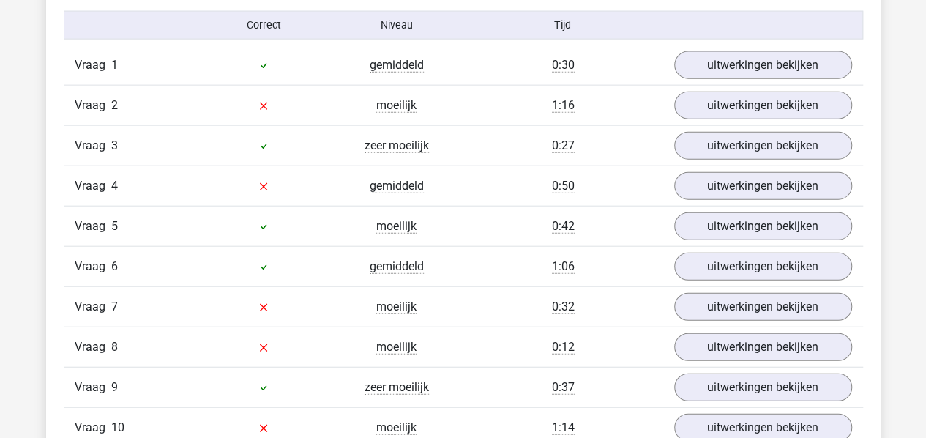
scroll to position [1676, 0]
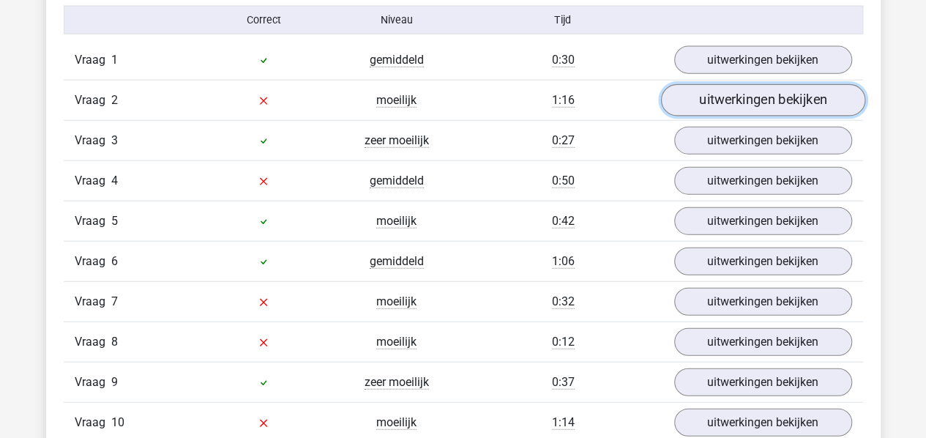
click at [830, 101] on link "uitwerkingen bekijken" at bounding box center [762, 101] width 204 height 32
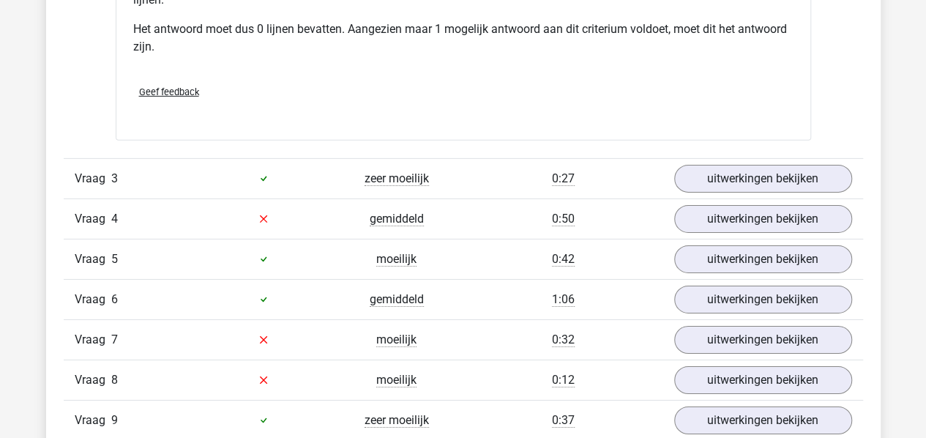
scroll to position [2281, 0]
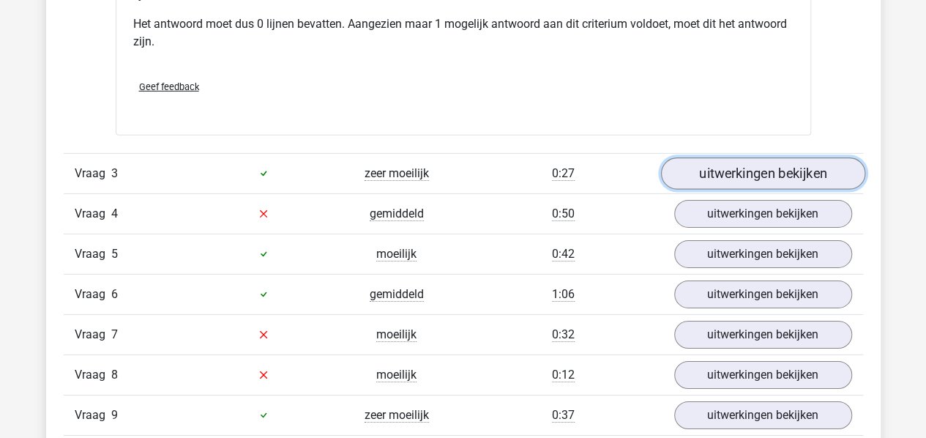
click at [730, 171] on link "uitwerkingen bekijken" at bounding box center [762, 173] width 204 height 32
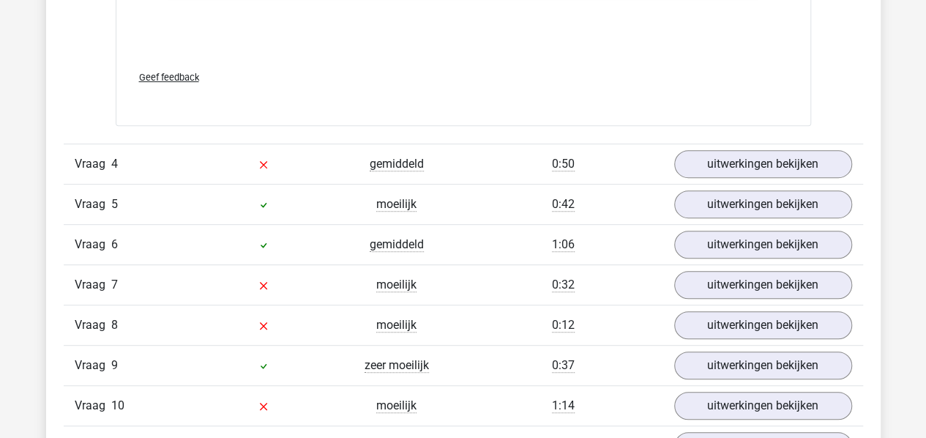
scroll to position [3066, 0]
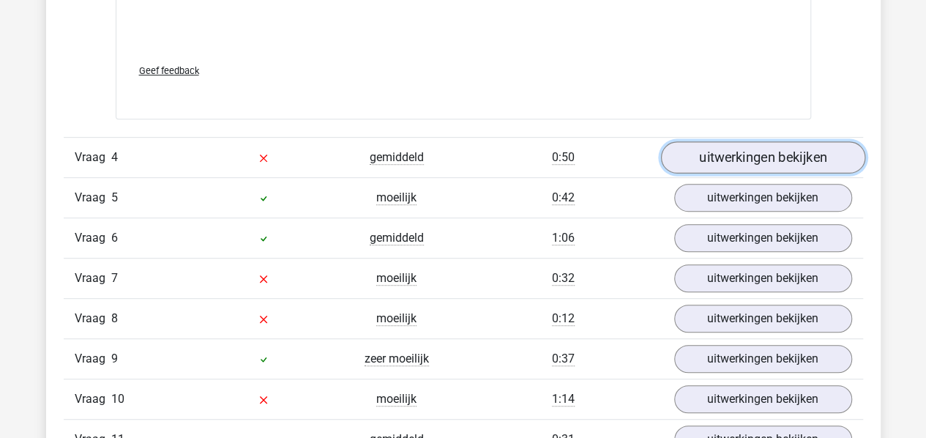
click at [779, 149] on link "uitwerkingen bekijken" at bounding box center [762, 157] width 204 height 32
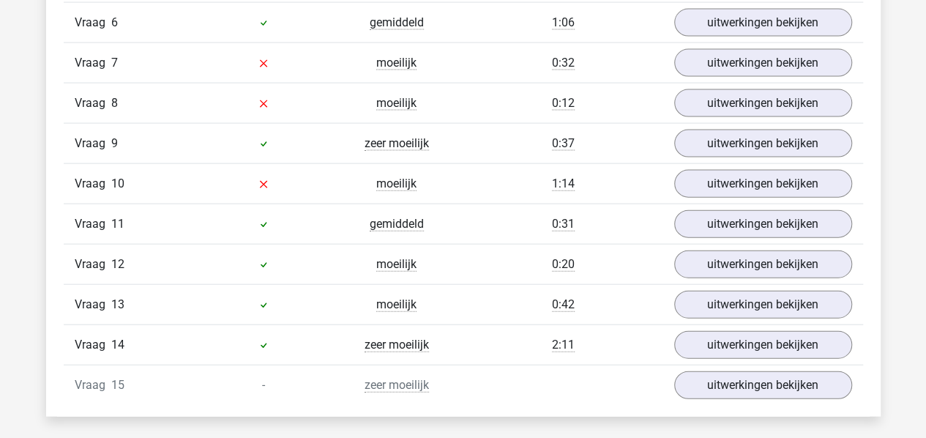
scroll to position [4314, 0]
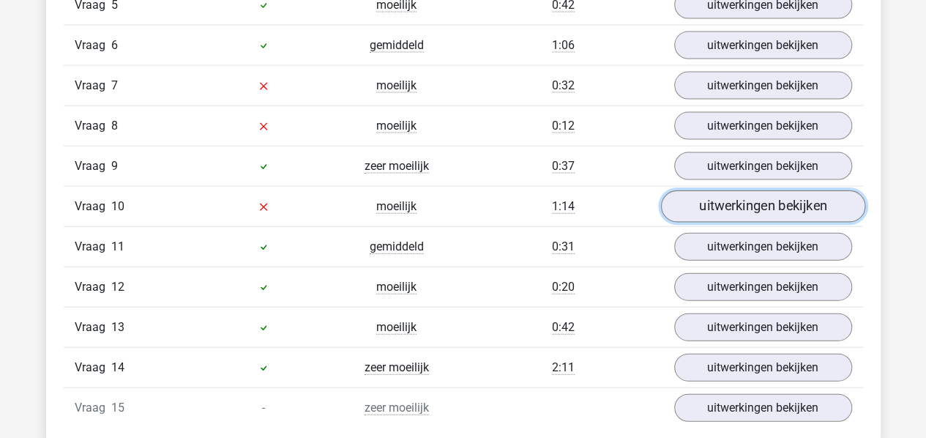
click at [718, 205] on link "uitwerkingen bekijken" at bounding box center [762, 206] width 204 height 32
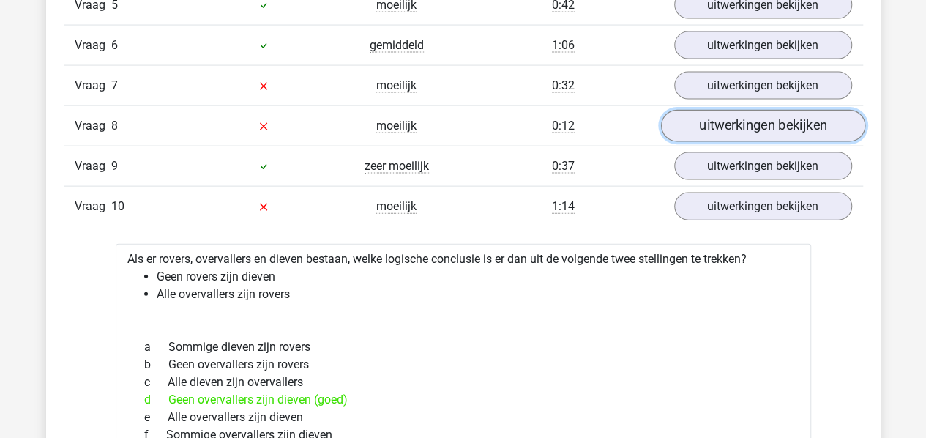
click at [713, 117] on link "uitwerkingen bekijken" at bounding box center [762, 126] width 204 height 32
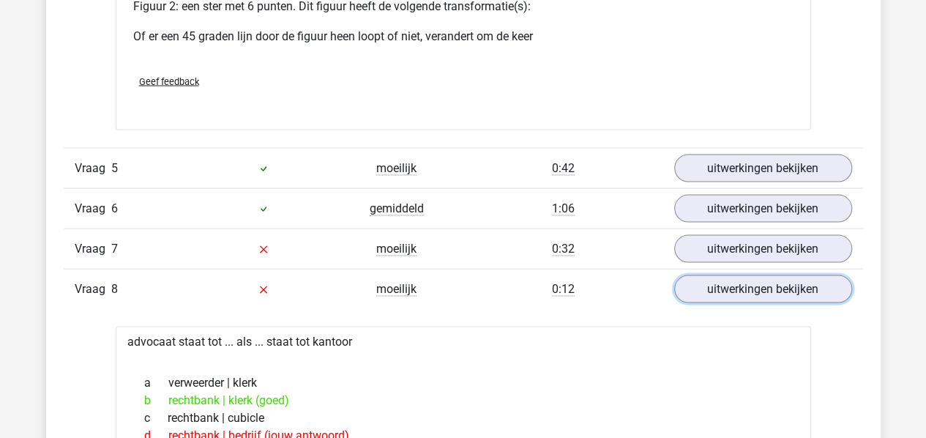
scroll to position [4143, 0]
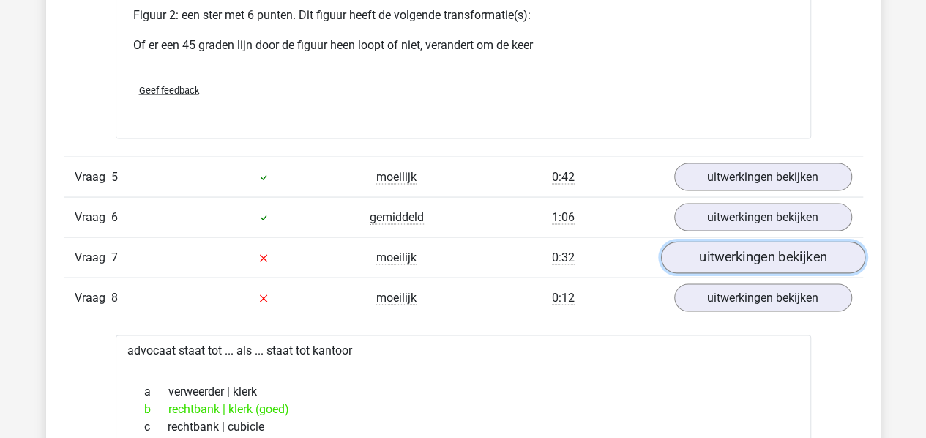
click at [801, 255] on link "uitwerkingen bekijken" at bounding box center [762, 257] width 204 height 32
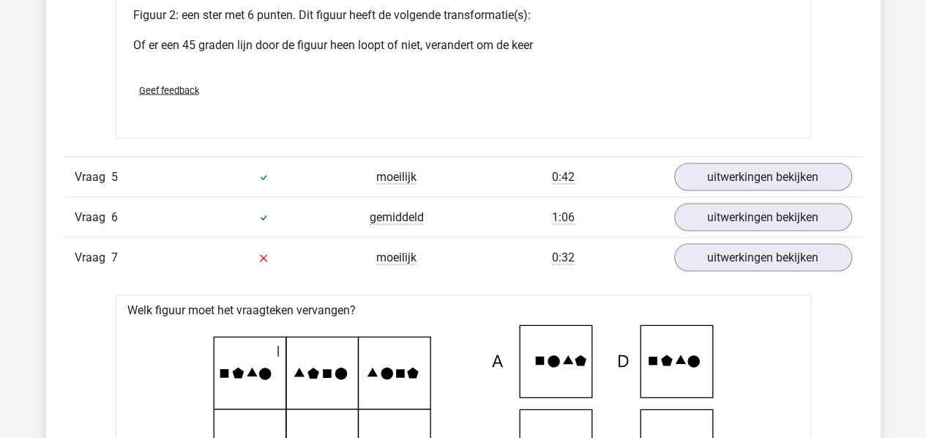
drag, startPoint x: 919, startPoint y: 204, endPoint x: 919, endPoint y: 216, distance: 11.7
click at [919, 216] on div "Kies premium Evelien evelien@siebum.nl" at bounding box center [463, 78] width 926 height 8442
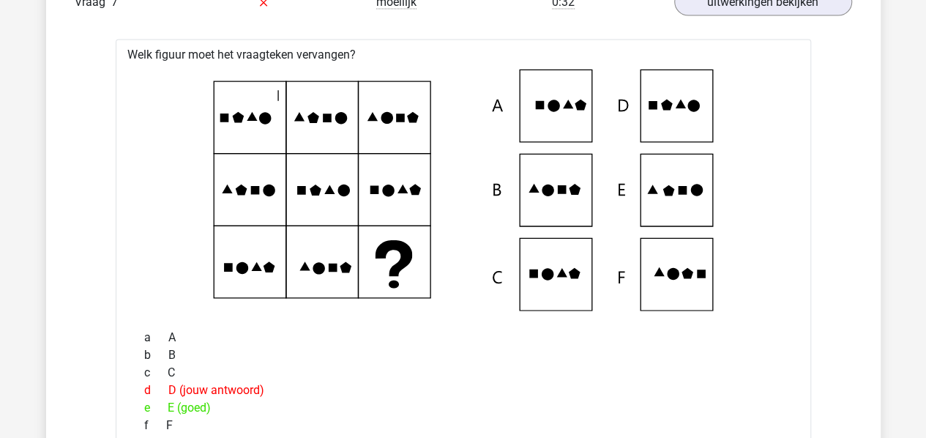
scroll to position [4408, 0]
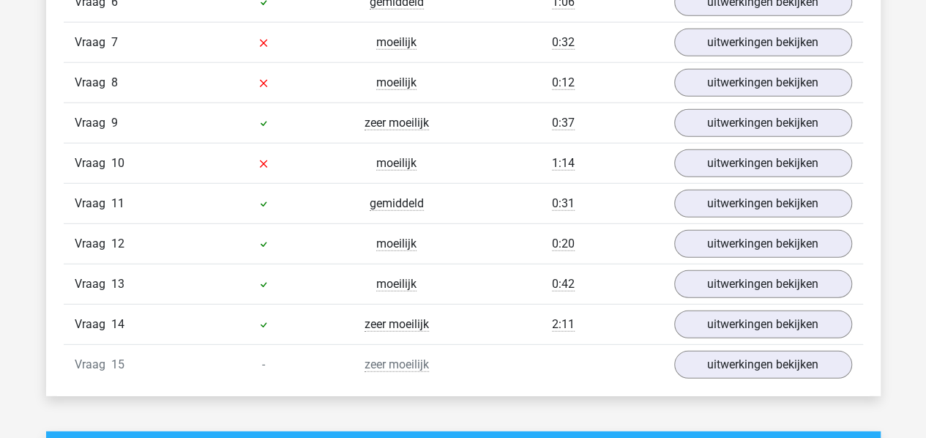
scroll to position [1954, 0]
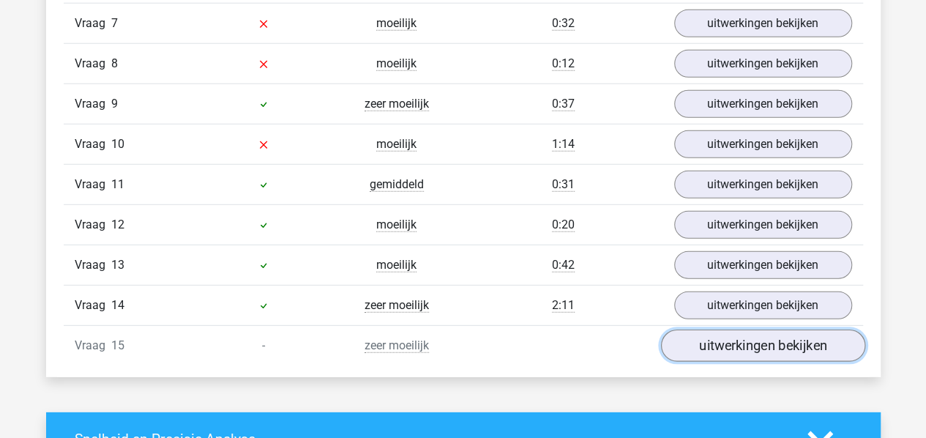
click at [811, 330] on link "uitwerkingen bekijken" at bounding box center [762, 346] width 204 height 32
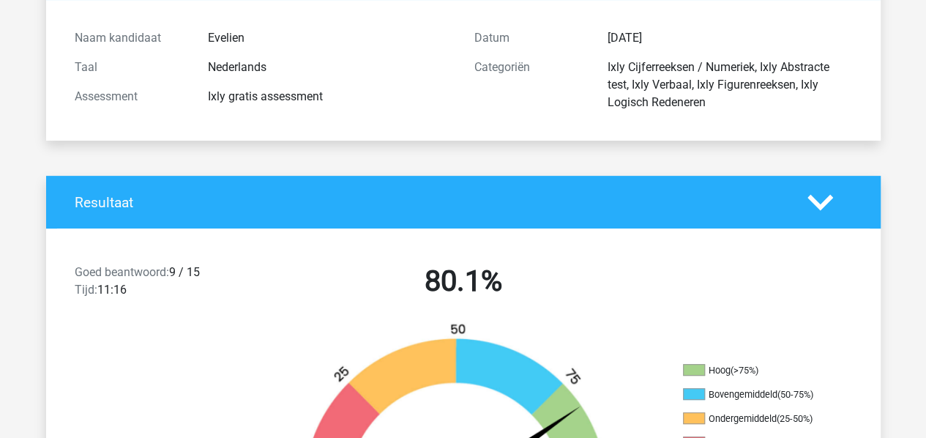
scroll to position [0, 0]
